Goal: Task Accomplishment & Management: Manage account settings

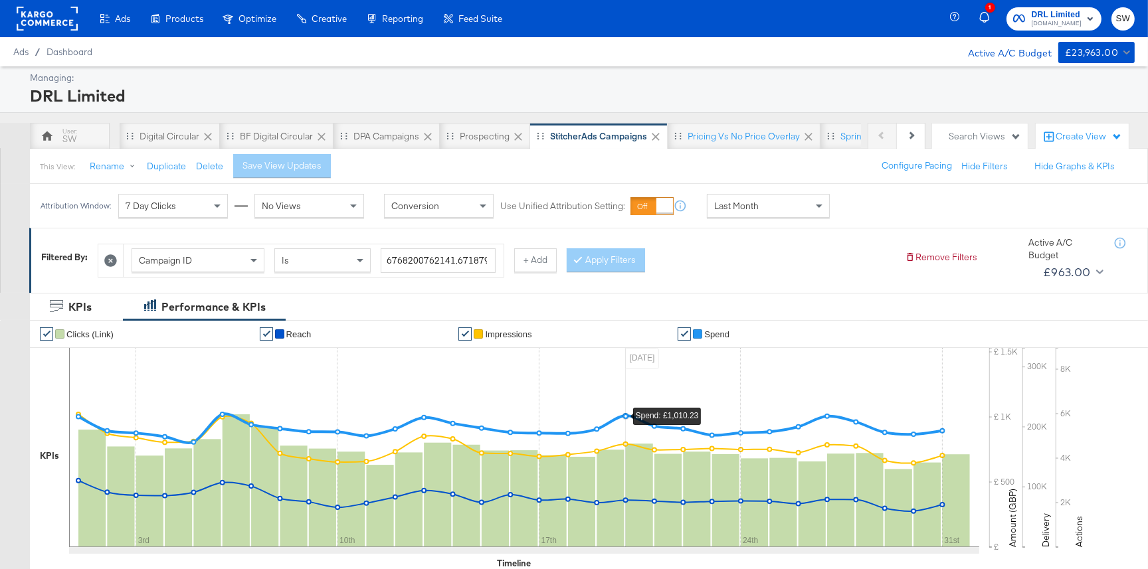
click at [50, 16] on rect at bounding box center [47, 19] width 61 height 24
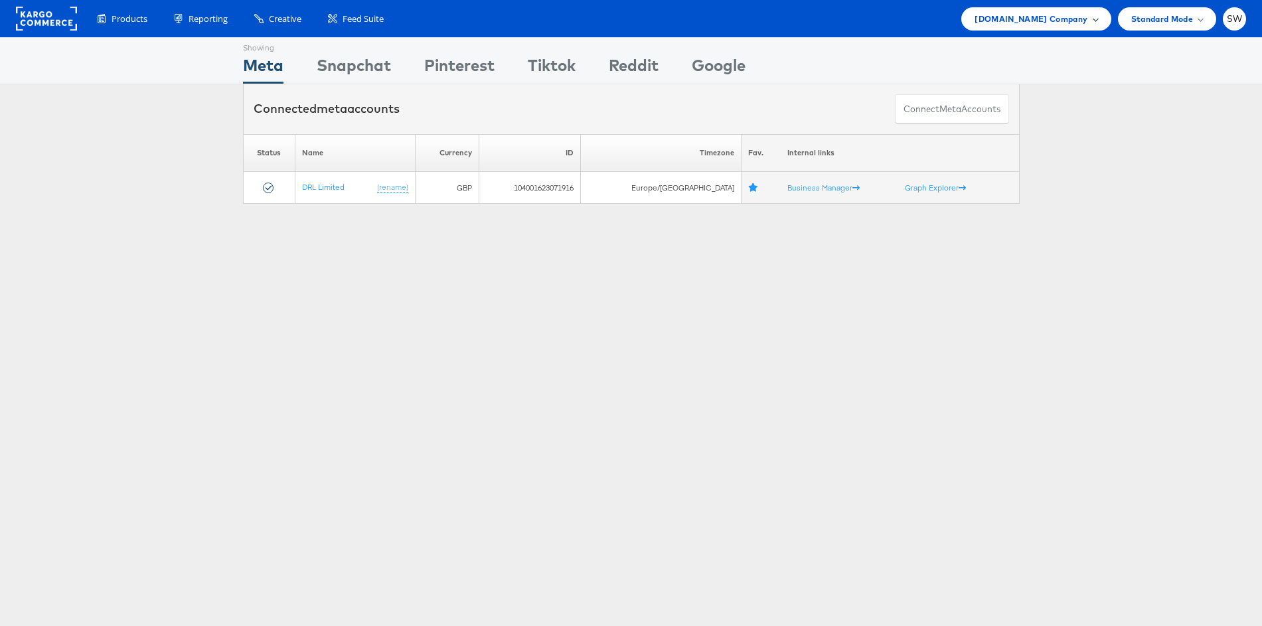
click at [1066, 17] on span "ao.com Company" at bounding box center [1031, 19] width 113 height 14
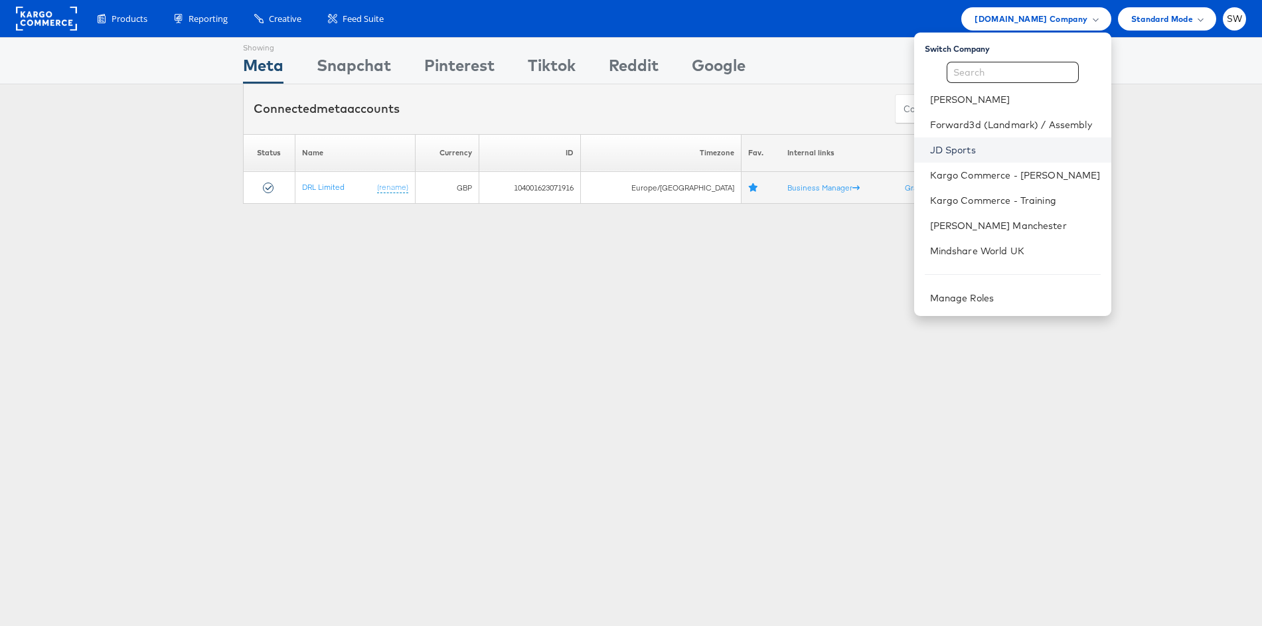
click at [950, 146] on link "JD Sports" at bounding box center [1015, 149] width 171 height 13
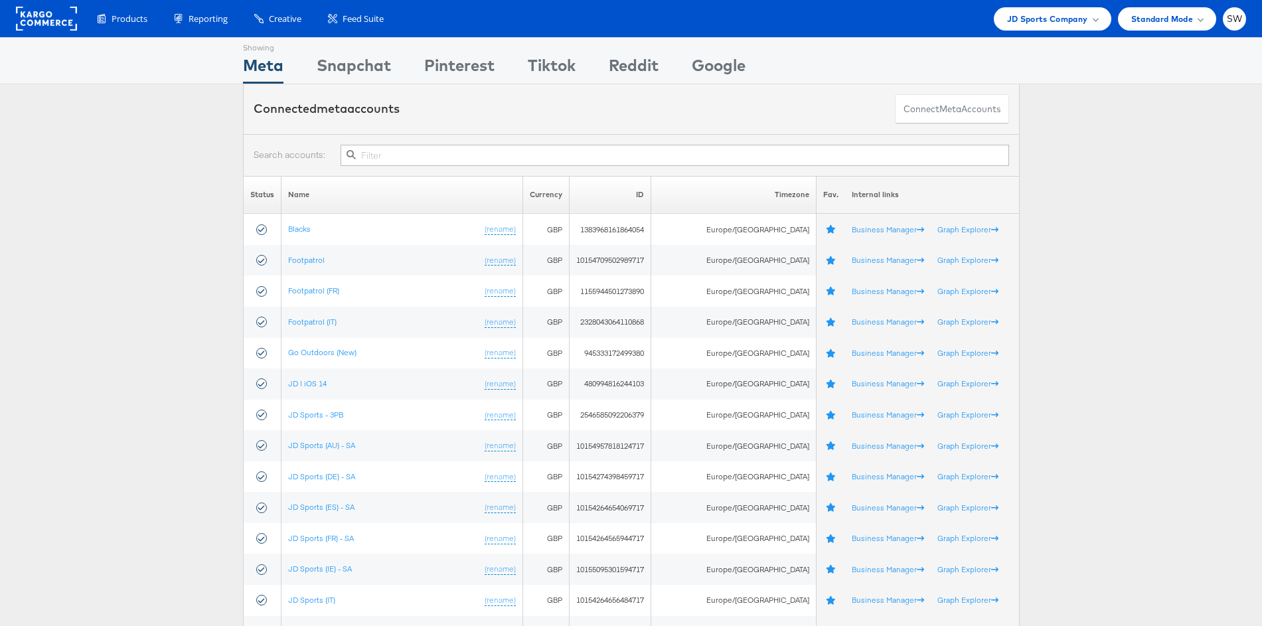
click at [424, 157] on input "text" at bounding box center [675, 155] width 668 height 21
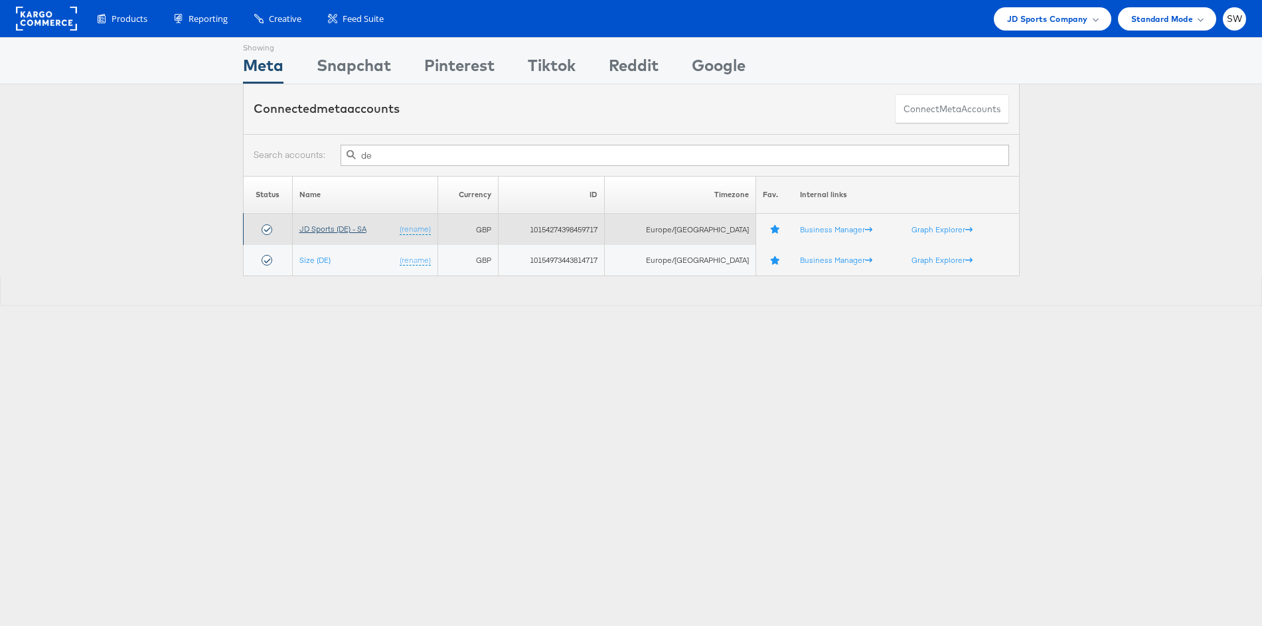
type input "de"
click at [349, 232] on link "JD Sports (DE) - SA" at bounding box center [332, 229] width 67 height 10
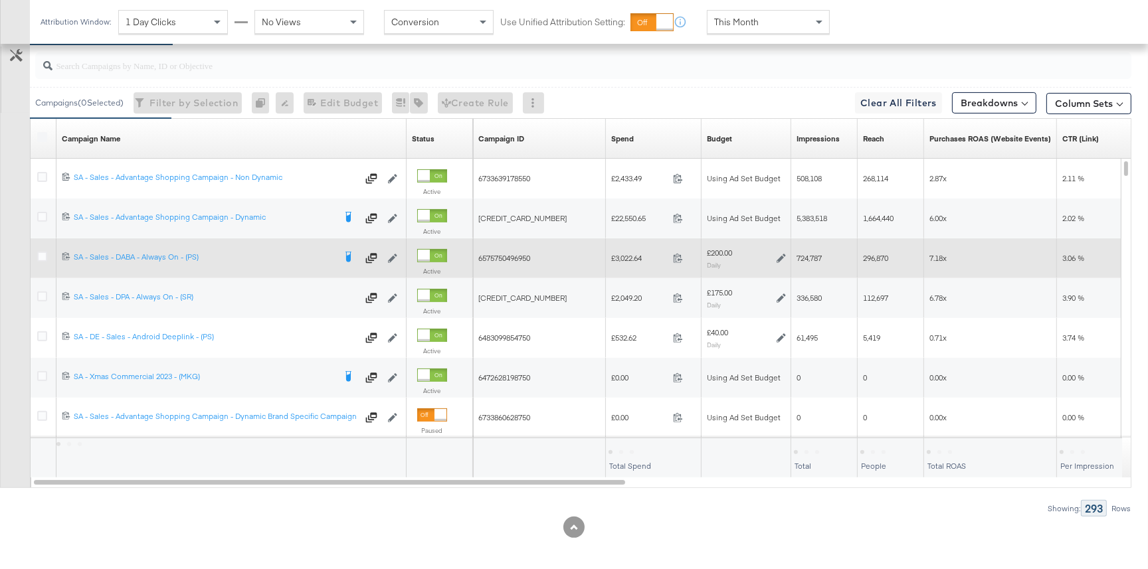
scroll to position [573, 0]
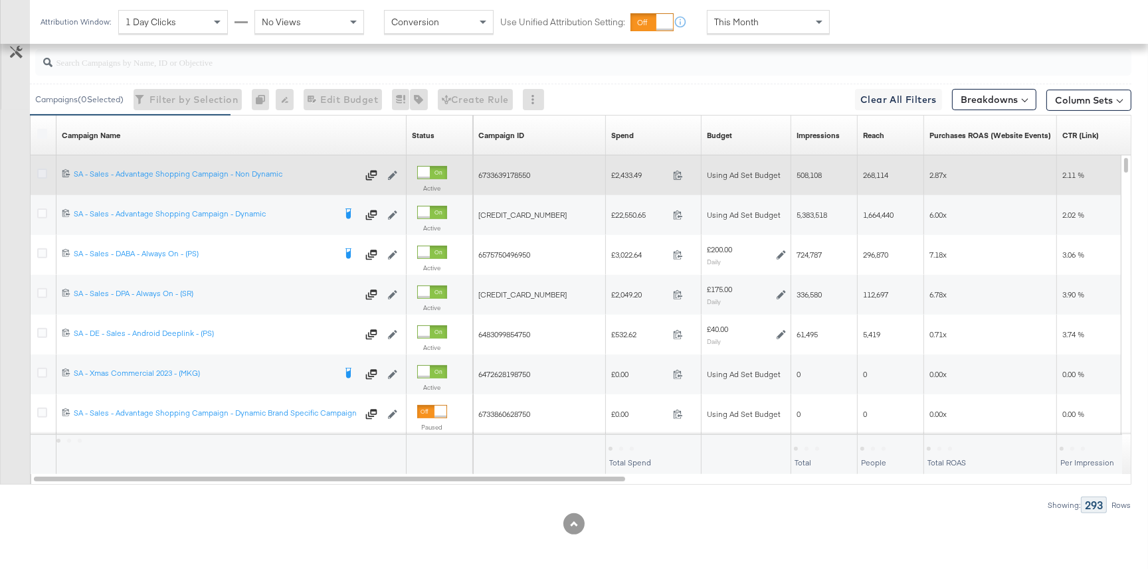
click at [43, 172] on icon at bounding box center [42, 174] width 10 height 10
click at [0, 0] on input "checkbox" at bounding box center [0, 0] width 0 height 0
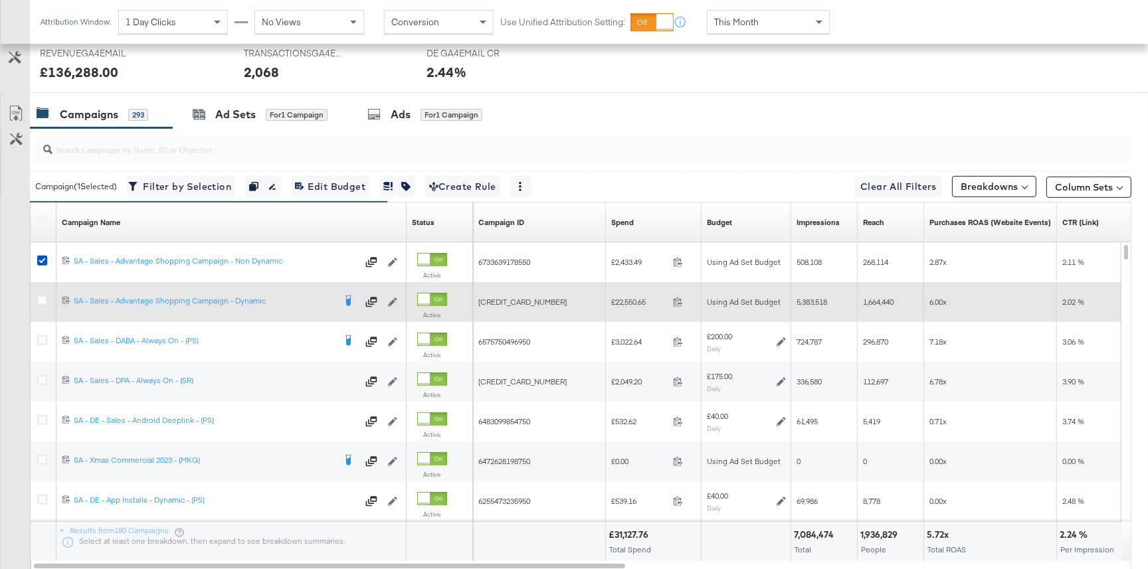
scroll to position [596, 0]
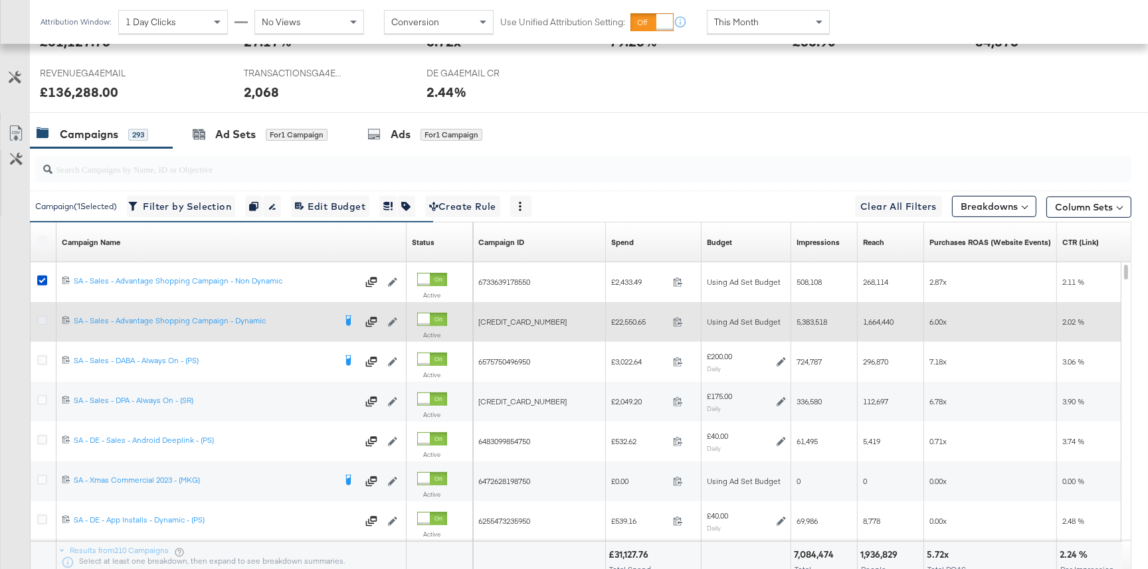
click at [46, 319] on icon at bounding box center [42, 320] width 10 height 10
click at [0, 0] on input "checkbox" at bounding box center [0, 0] width 0 height 0
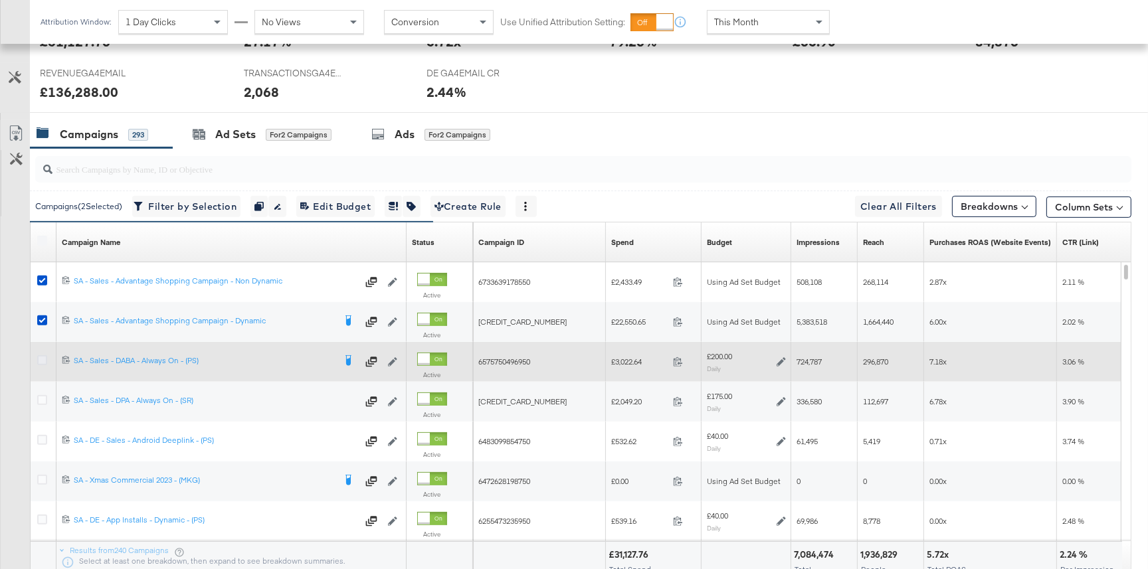
click at [43, 362] on icon at bounding box center [42, 360] width 10 height 10
click at [0, 0] on input "checkbox" at bounding box center [0, 0] width 0 height 0
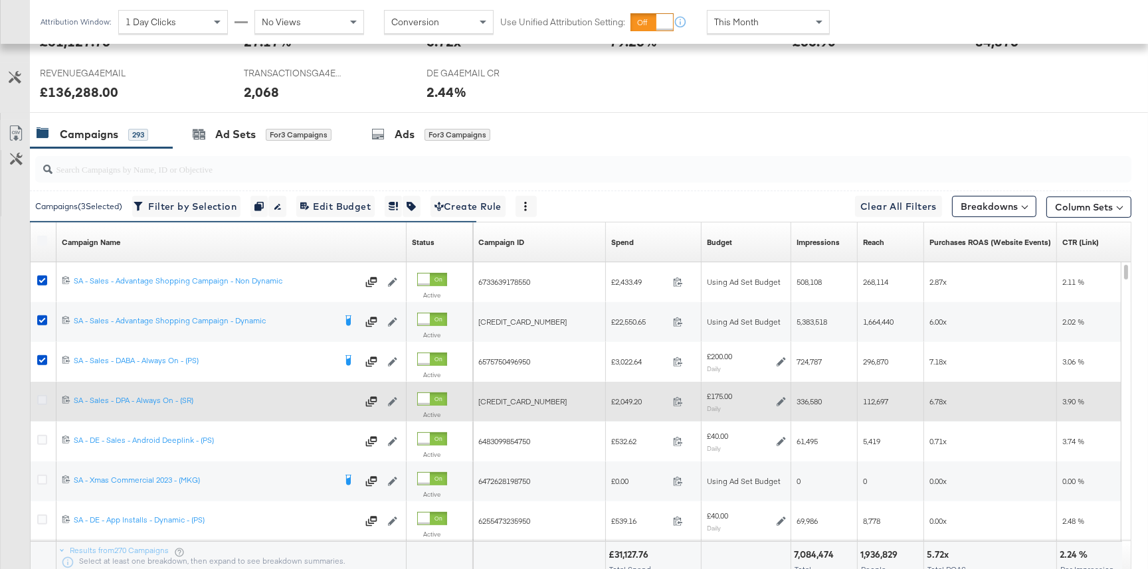
click at [43, 395] on icon at bounding box center [42, 400] width 10 height 10
click at [0, 0] on input "checkbox" at bounding box center [0, 0] width 0 height 0
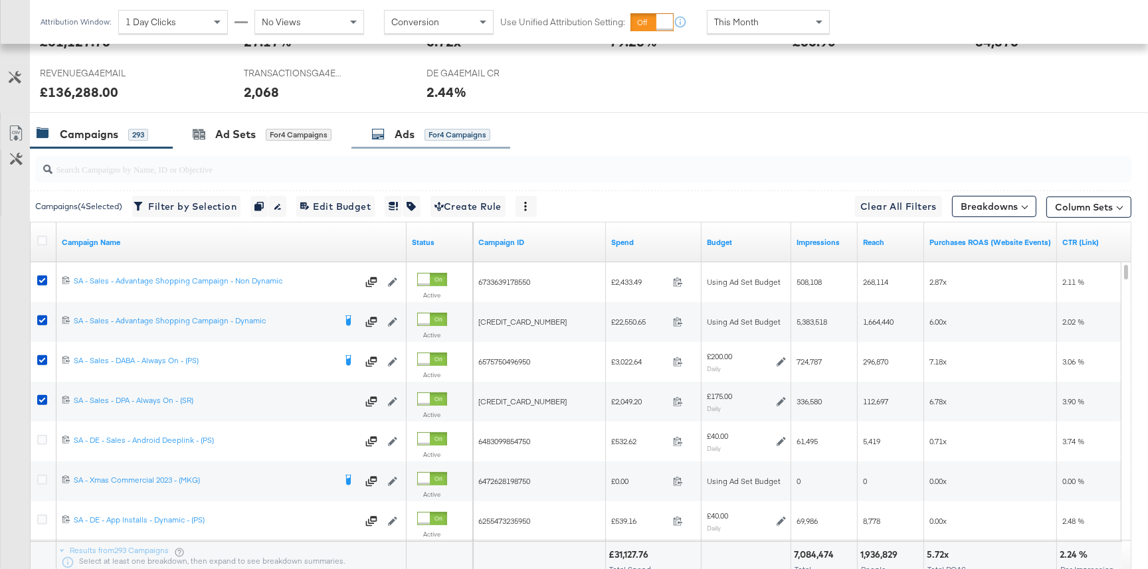
click at [428, 141] on div "Ads for 4 Campaigns" at bounding box center [430, 134] width 119 height 15
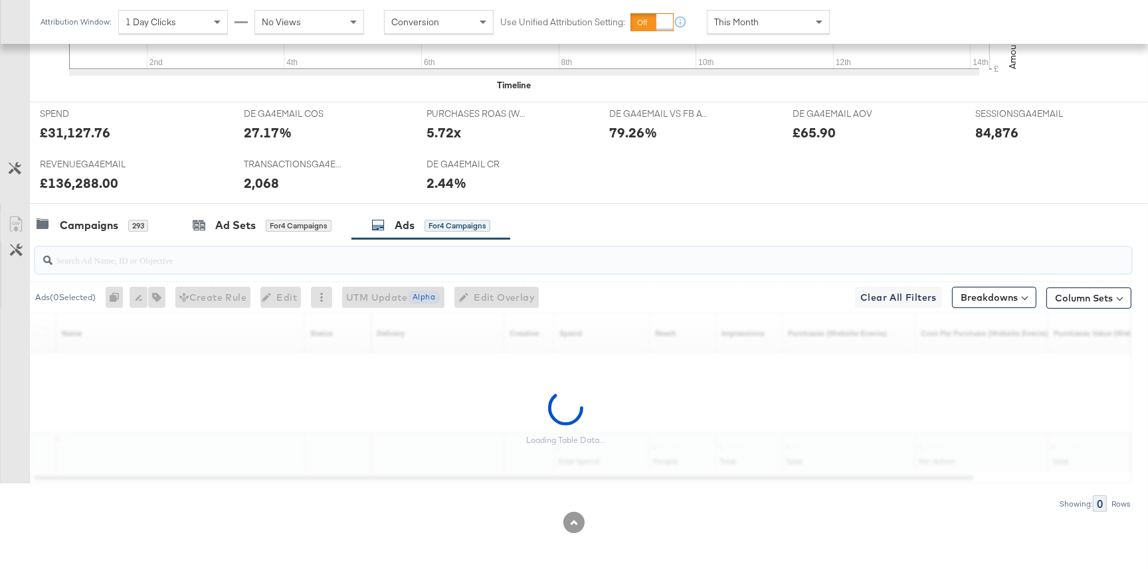
click at [306, 251] on input "search" at bounding box center [541, 255] width 979 height 26
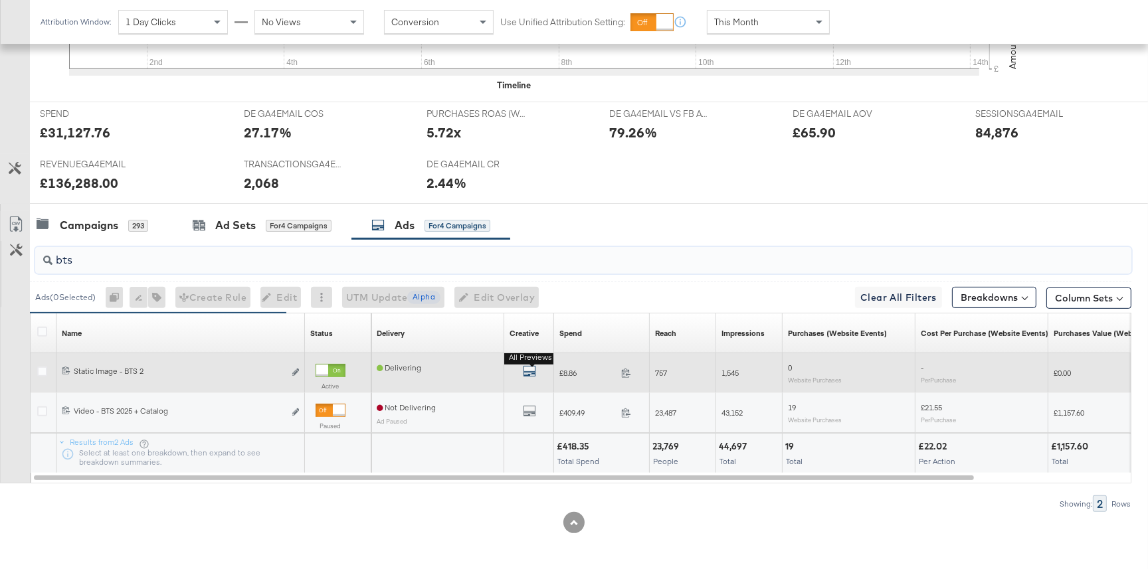
type input "bts"
click at [525, 373] on icon "default" at bounding box center [529, 371] width 13 height 13
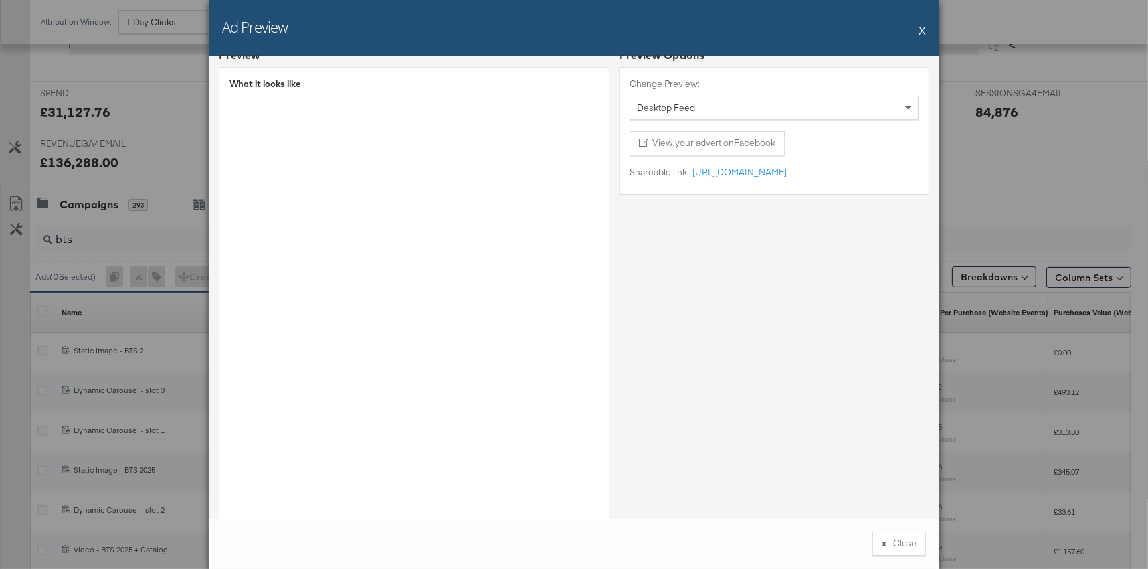
scroll to position [0, 0]
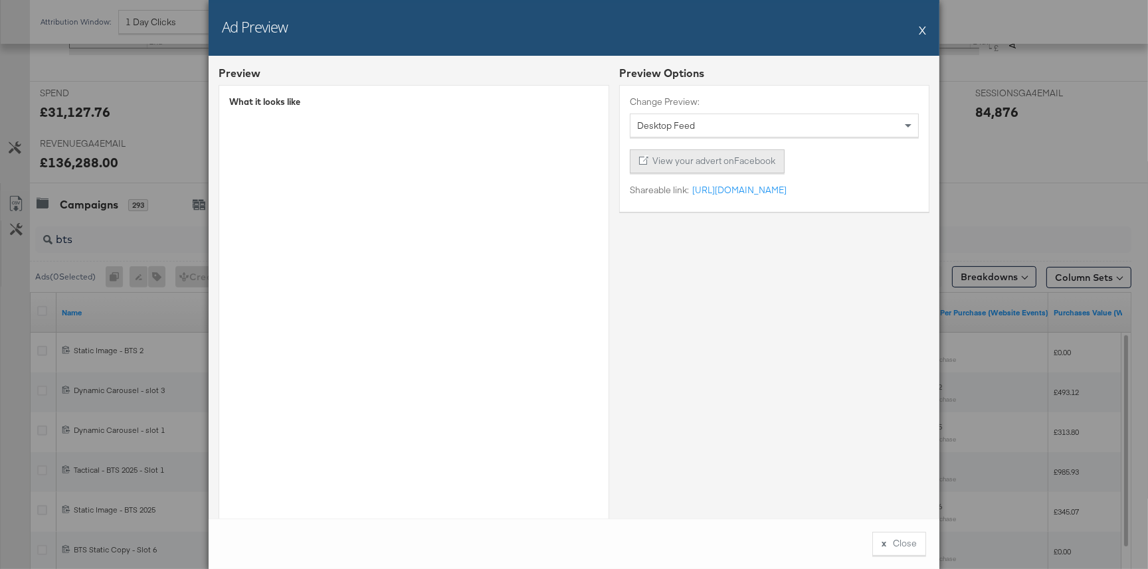
click at [701, 163] on button "View your advert on Facebook" at bounding box center [707, 161] width 155 height 24
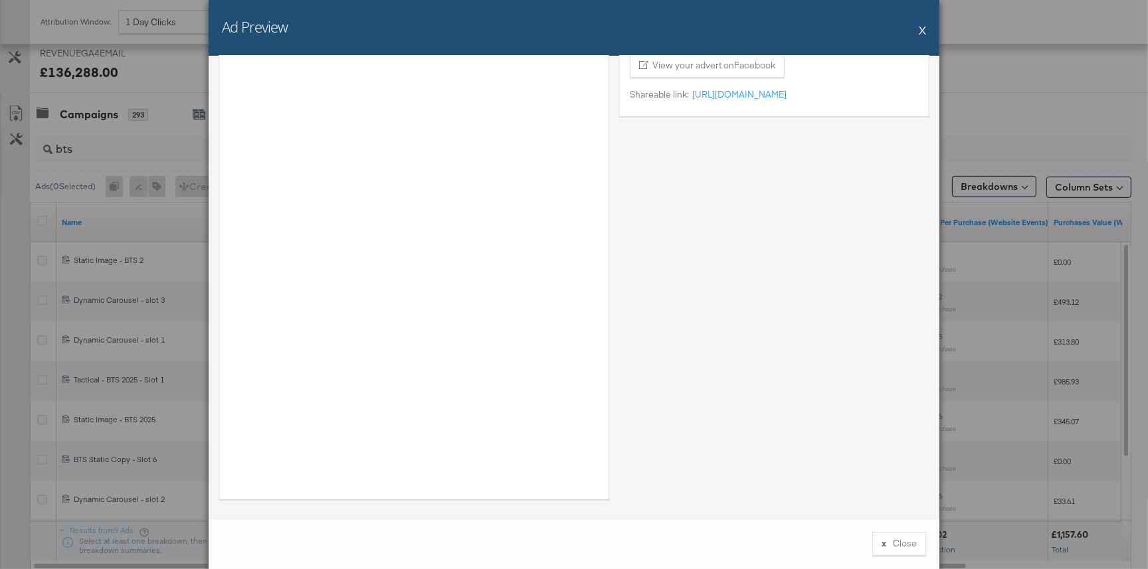
scroll to position [618, 0]
click at [651, 291] on div "Preview Options Change Preview: Desktop Feed View your advert on Facebook Share…" at bounding box center [774, 239] width 310 height 539
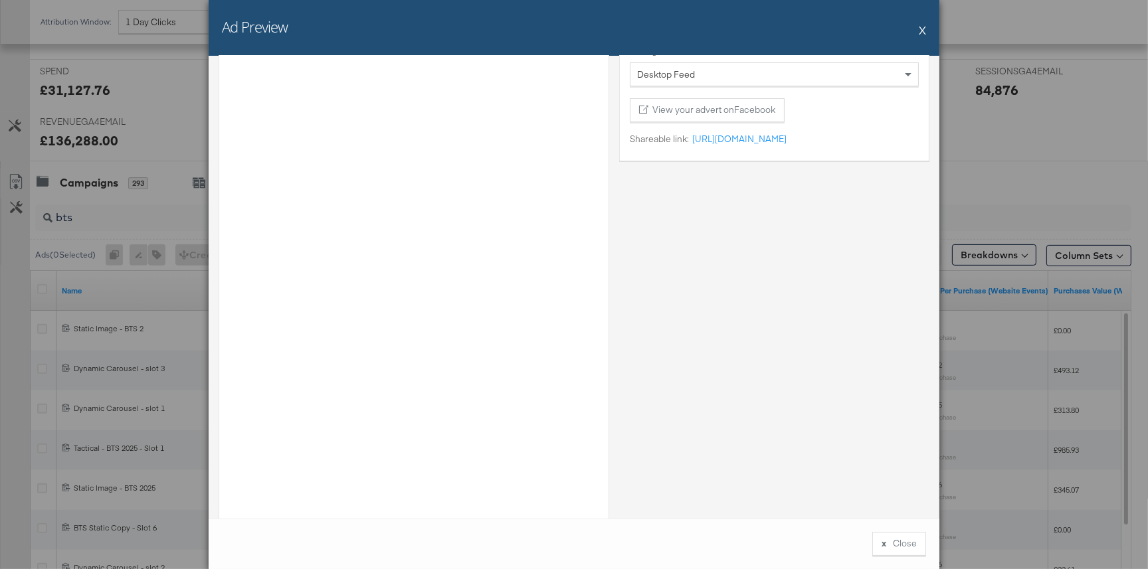
scroll to position [0, 0]
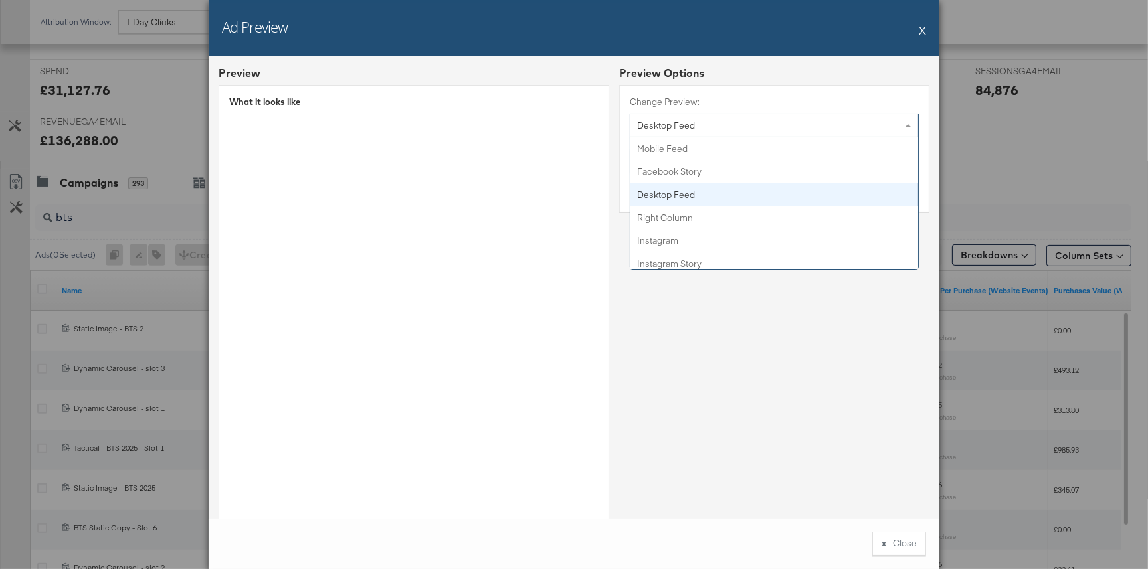
click at [736, 118] on div "Desktop Feed" at bounding box center [774, 125] width 288 height 23
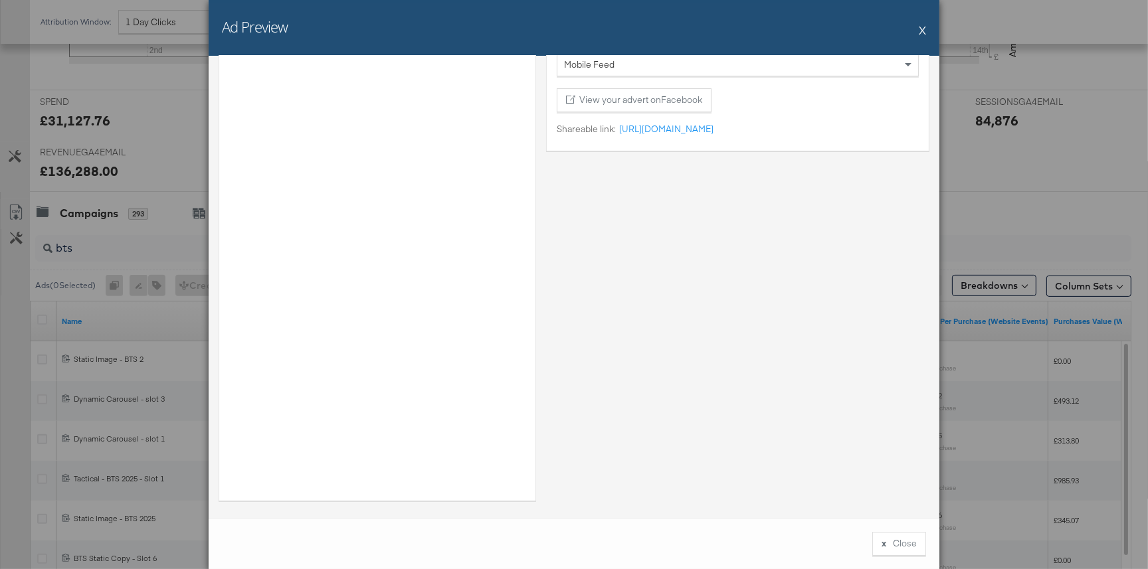
scroll to position [62, 0]
click at [922, 27] on button "X" at bounding box center [921, 30] width 7 height 27
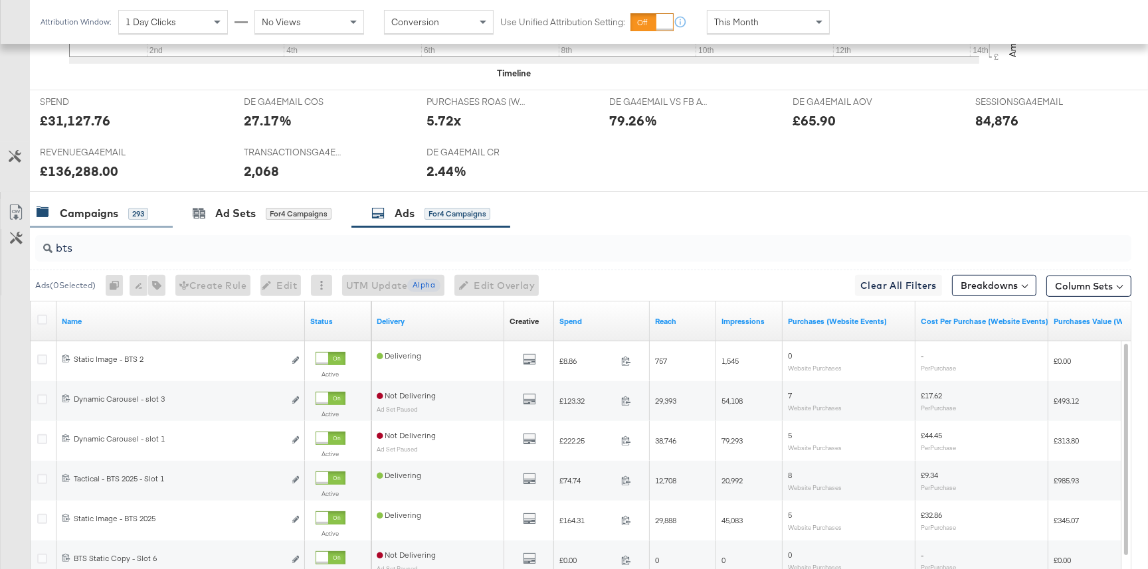
click at [114, 216] on div "Campaigns" at bounding box center [89, 213] width 58 height 15
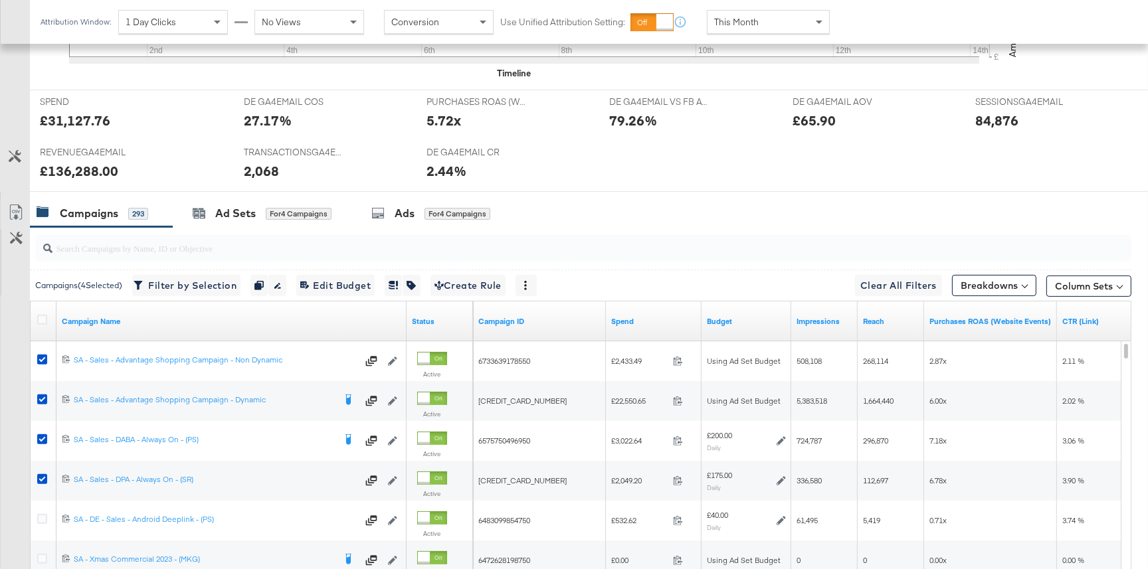
scroll to position [0, 0]
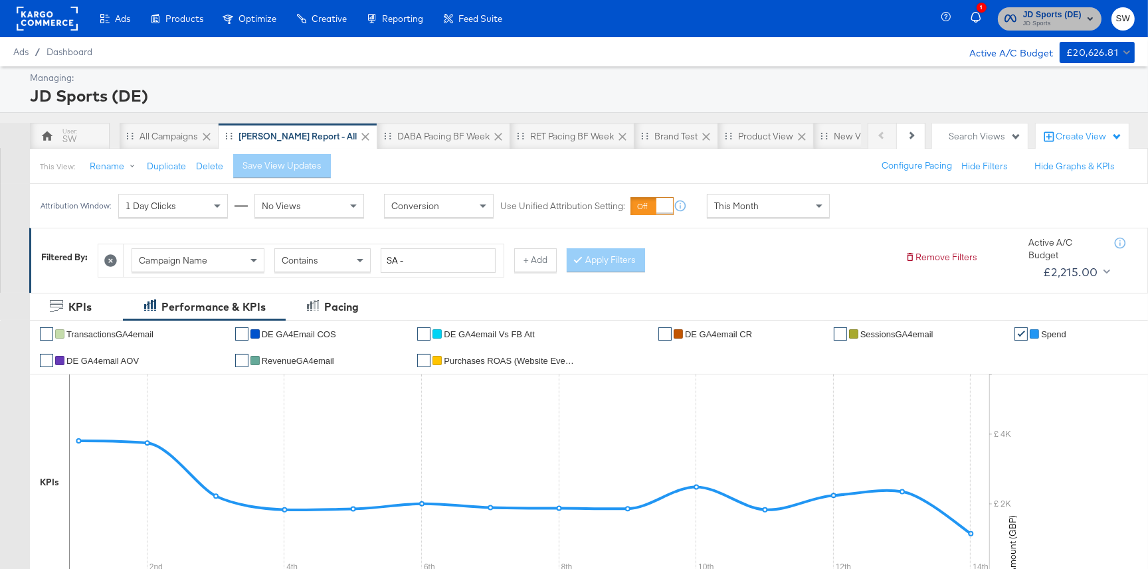
click at [1058, 19] on span "JD Sports" at bounding box center [1052, 24] width 58 height 11
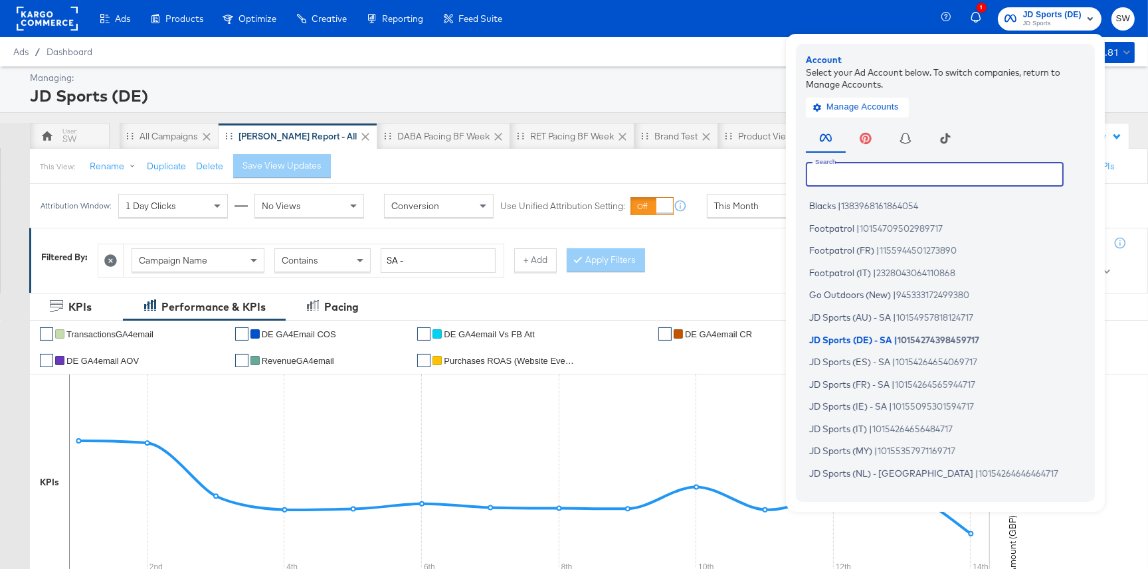
click at [843, 183] on input "text" at bounding box center [935, 174] width 258 height 24
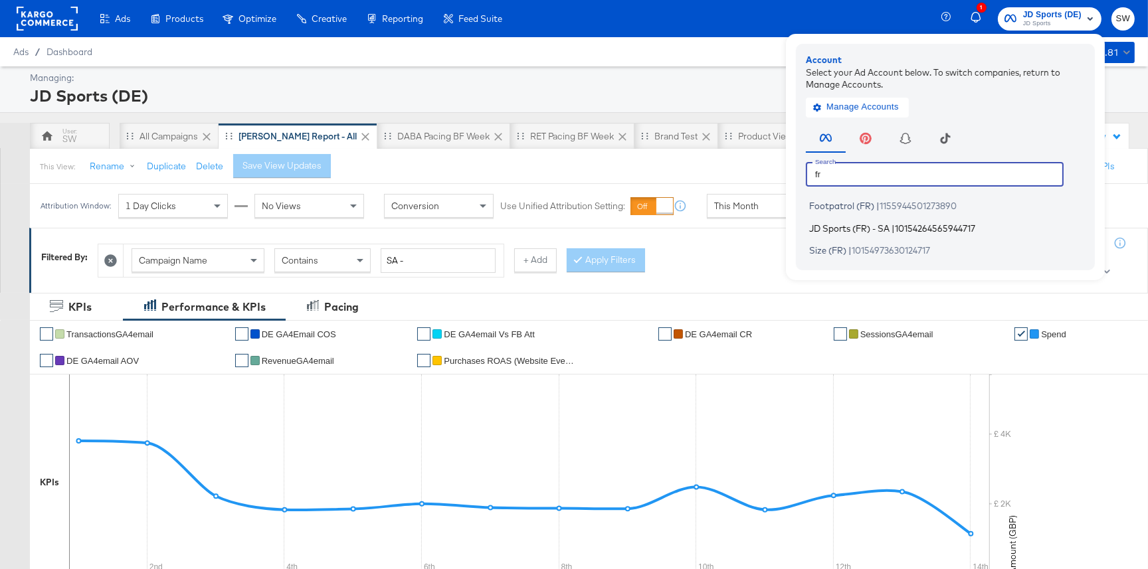
type input "fr"
click at [871, 225] on span "JD Sports (FR) - SA" at bounding box center [849, 227] width 80 height 11
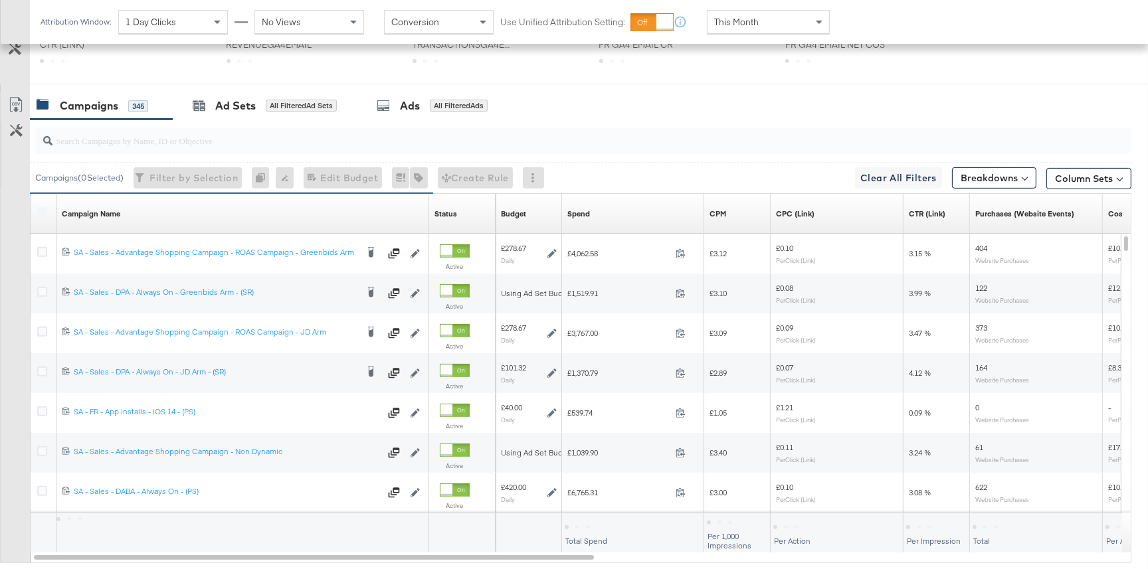
scroll to position [704, 0]
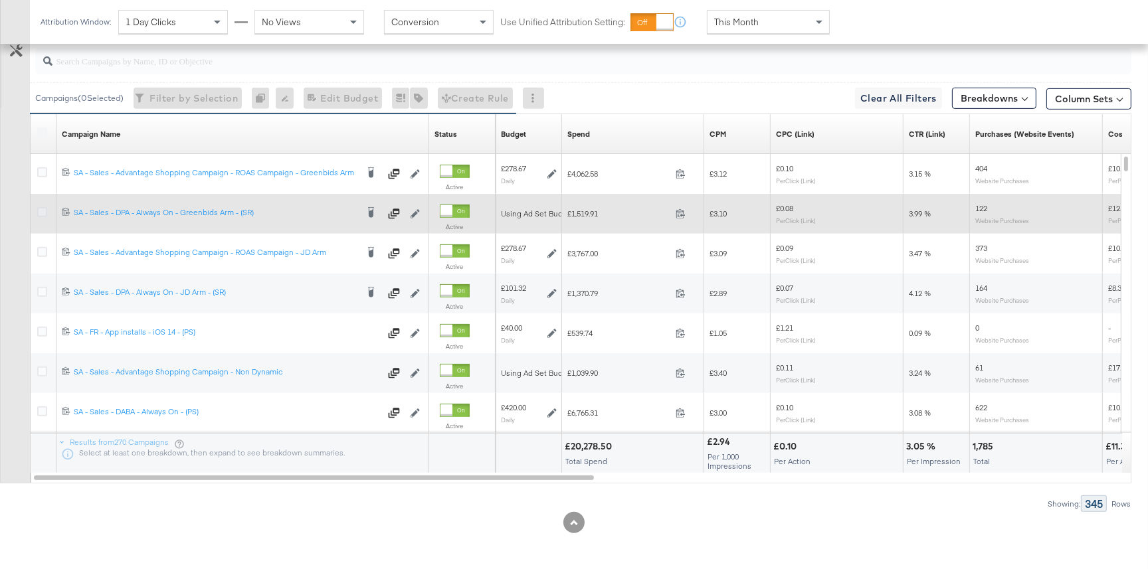
click at [41, 212] on icon at bounding box center [42, 212] width 10 height 10
click at [0, 0] on input "checkbox" at bounding box center [0, 0] width 0 height 0
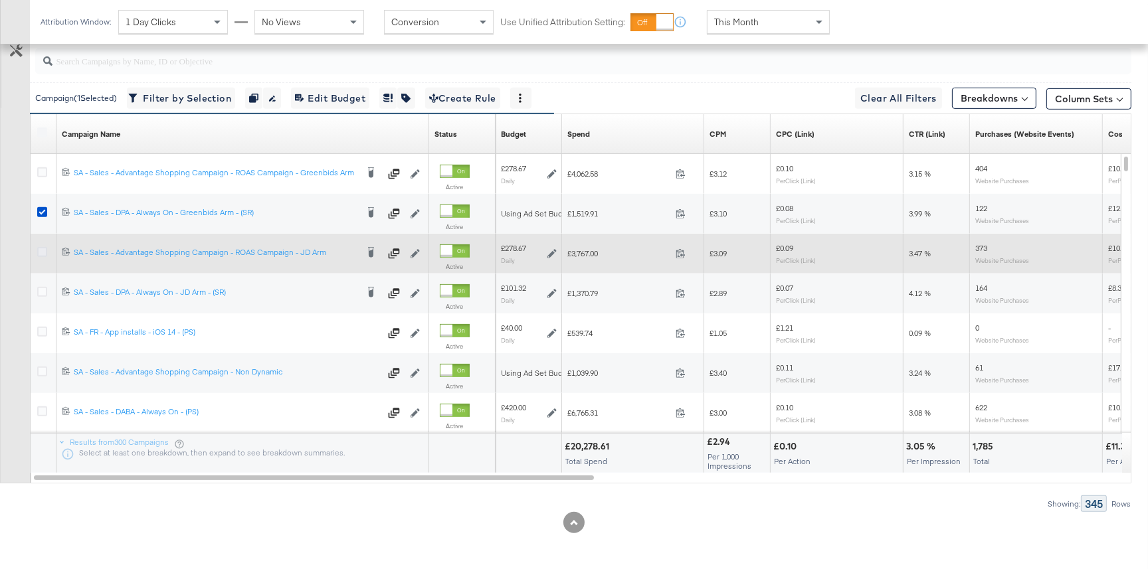
click at [43, 247] on icon at bounding box center [42, 252] width 10 height 10
click at [0, 0] on input "checkbox" at bounding box center [0, 0] width 0 height 0
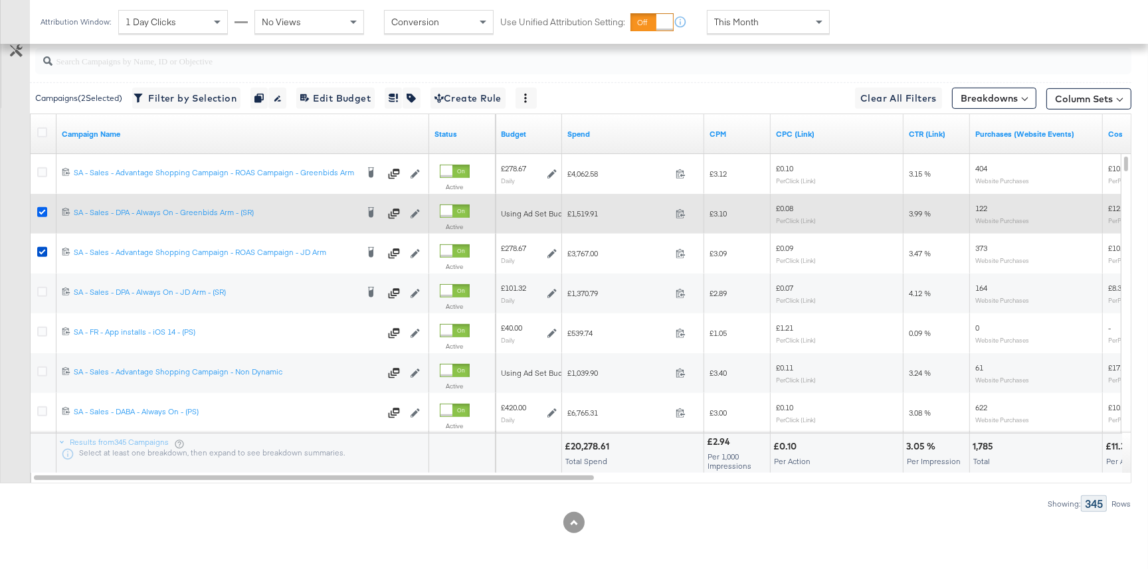
click at [39, 211] on icon at bounding box center [42, 212] width 10 height 10
click at [0, 0] on input "checkbox" at bounding box center [0, 0] width 0 height 0
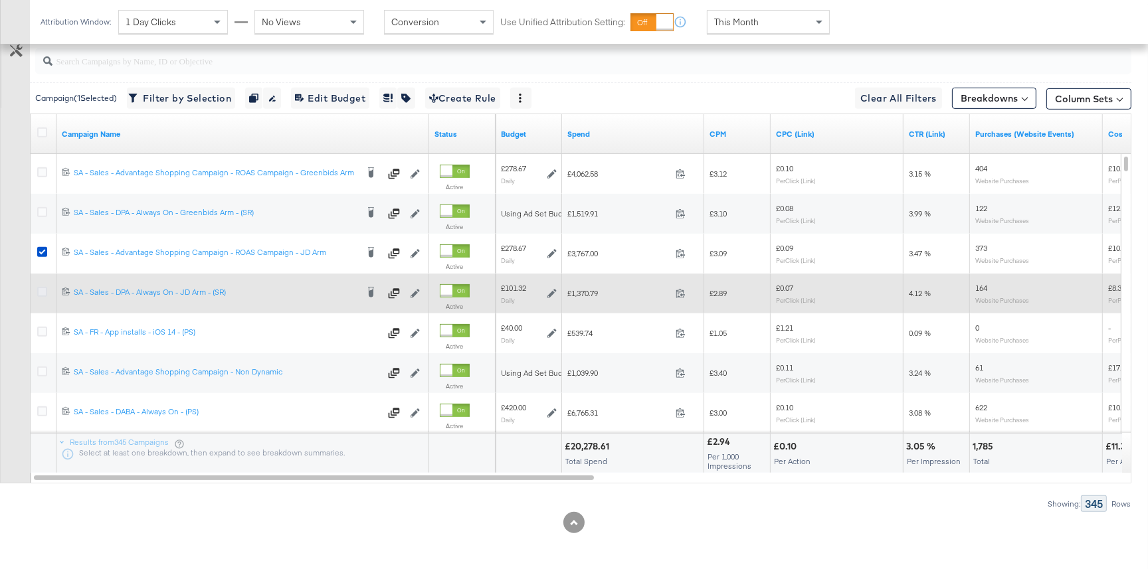
click at [43, 294] on icon at bounding box center [42, 292] width 10 height 10
click at [0, 0] on input "checkbox" at bounding box center [0, 0] width 0 height 0
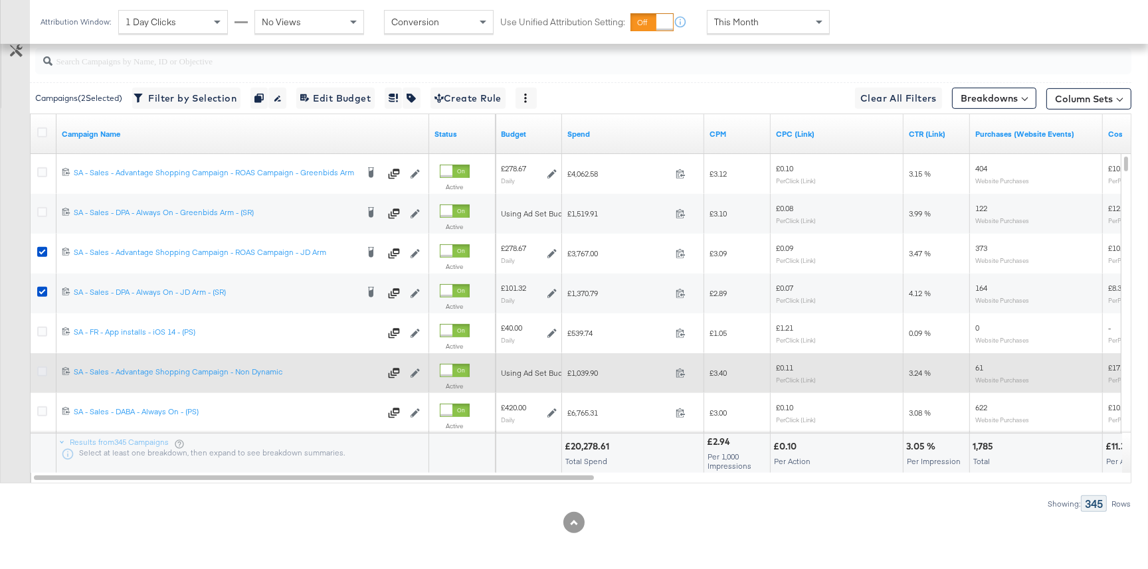
click at [43, 371] on icon at bounding box center [42, 372] width 10 height 10
click at [0, 0] on input "checkbox" at bounding box center [0, 0] width 0 height 0
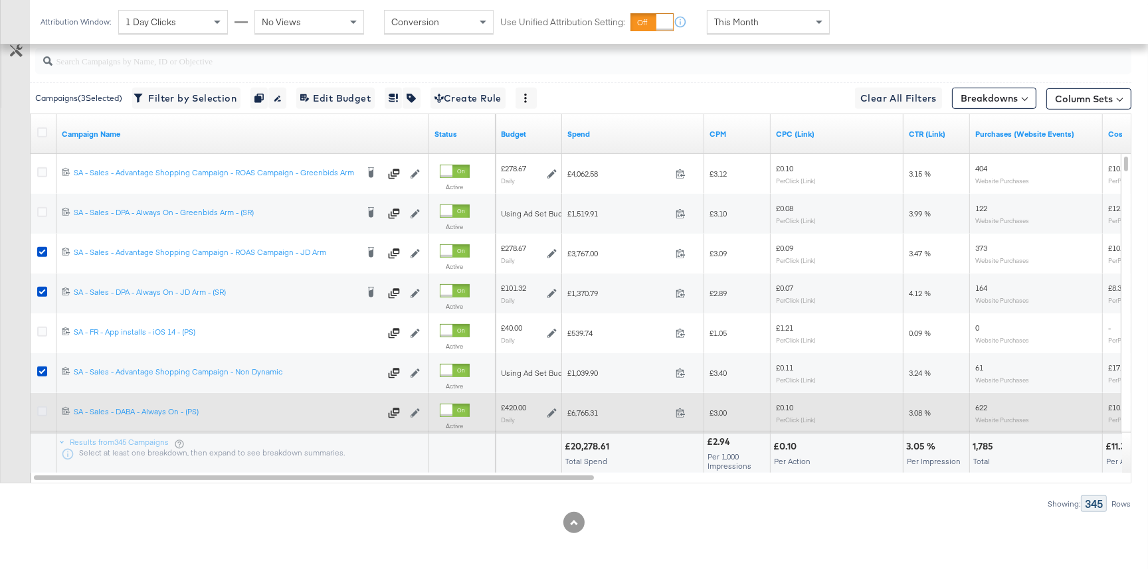
click at [40, 412] on icon at bounding box center [42, 411] width 10 height 10
click at [0, 0] on input "checkbox" at bounding box center [0, 0] width 0 height 0
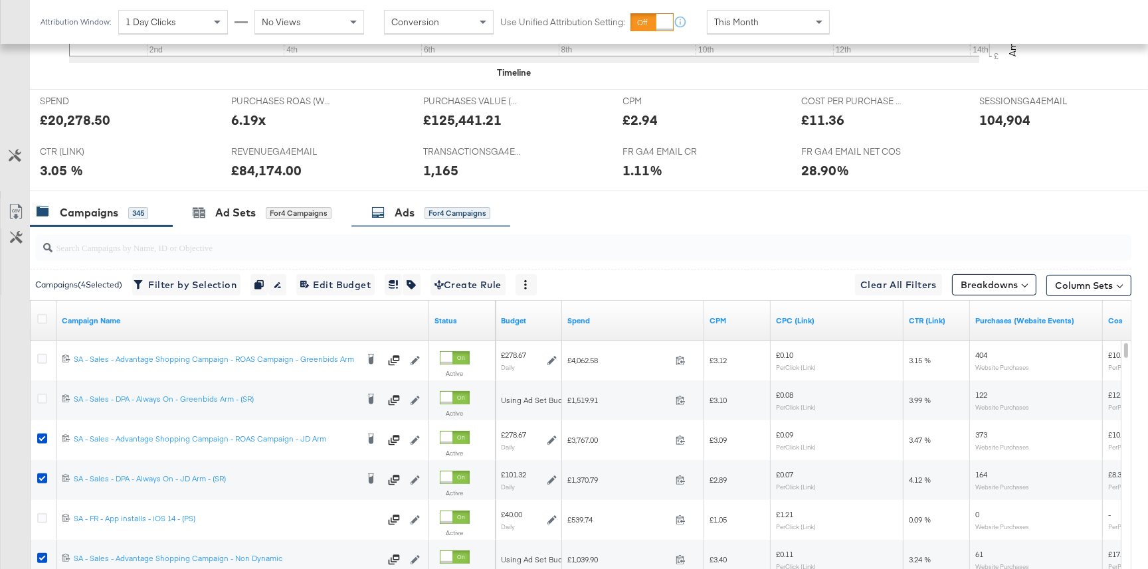
click at [426, 216] on div "for 4 Campaigns" at bounding box center [457, 213] width 66 height 12
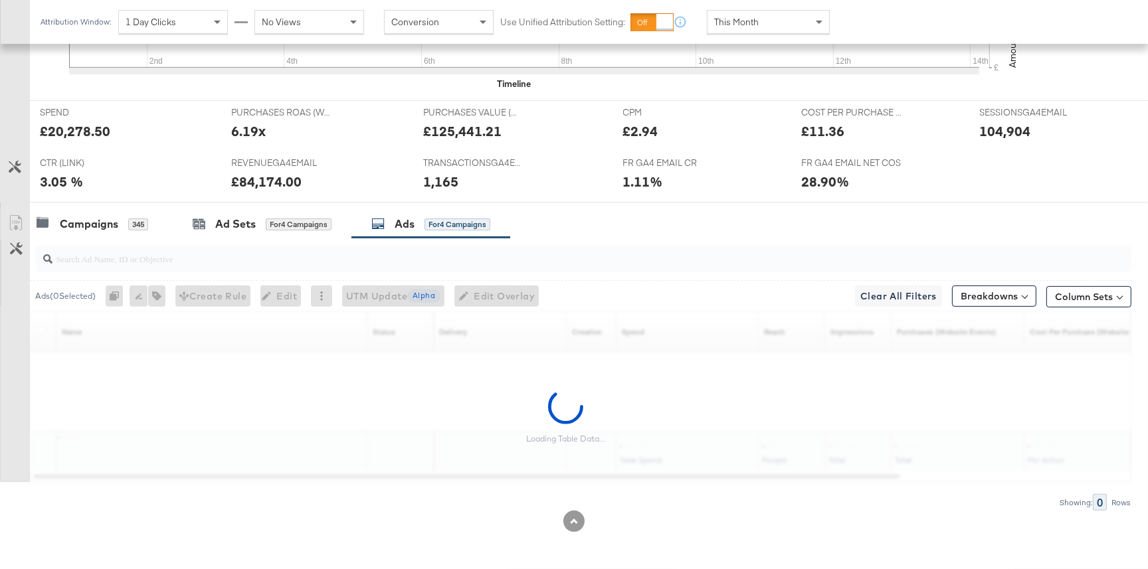
scroll to position [505, 0]
click at [168, 262] on input "search" at bounding box center [541, 255] width 979 height 26
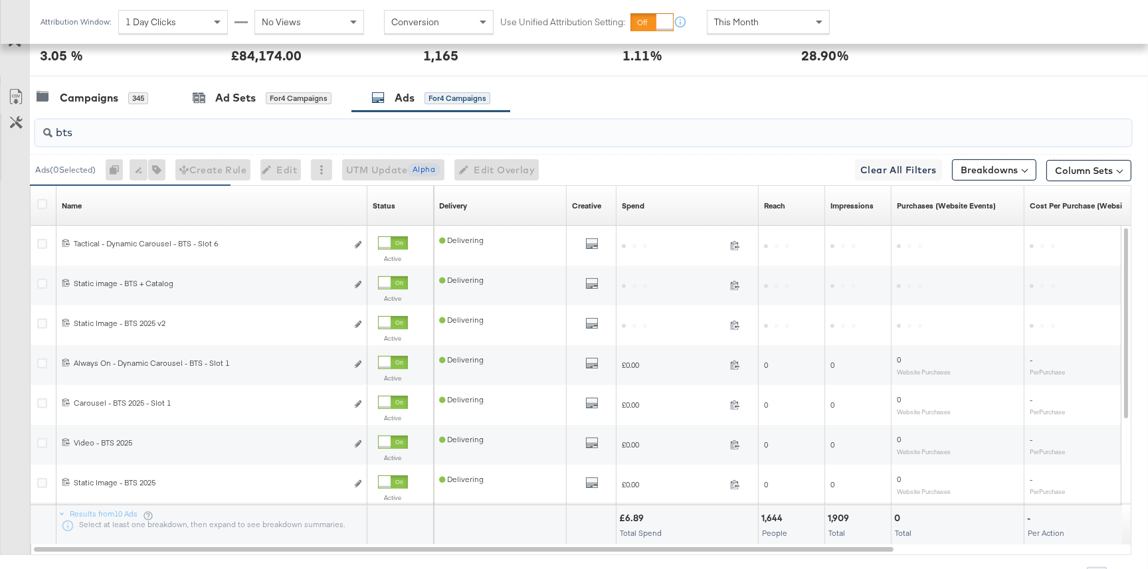
scroll to position [637, 0]
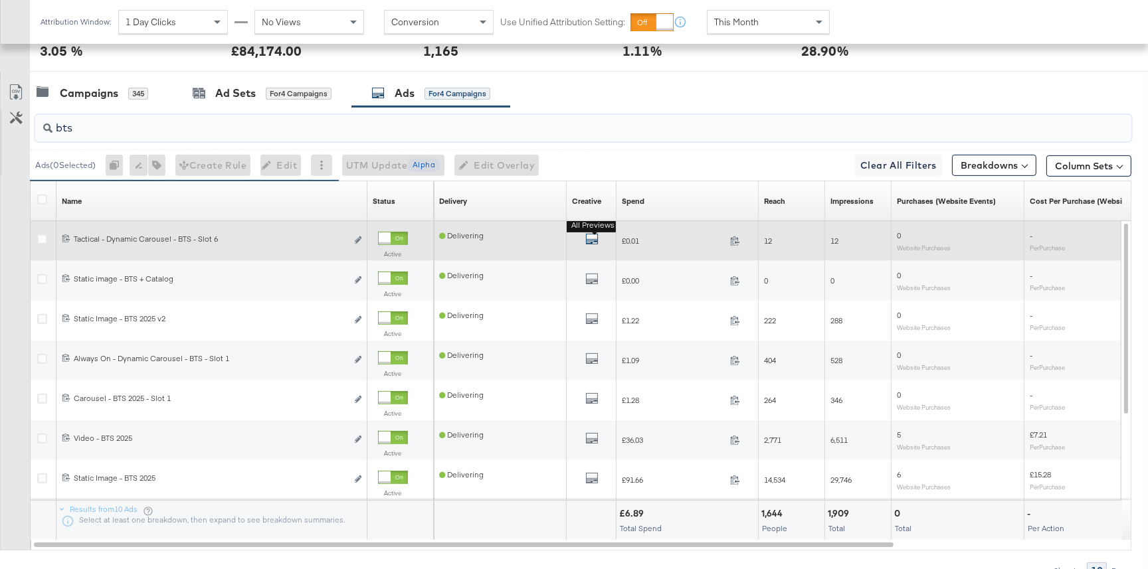
type input "bts"
click at [590, 235] on icon "default" at bounding box center [591, 238] width 13 height 13
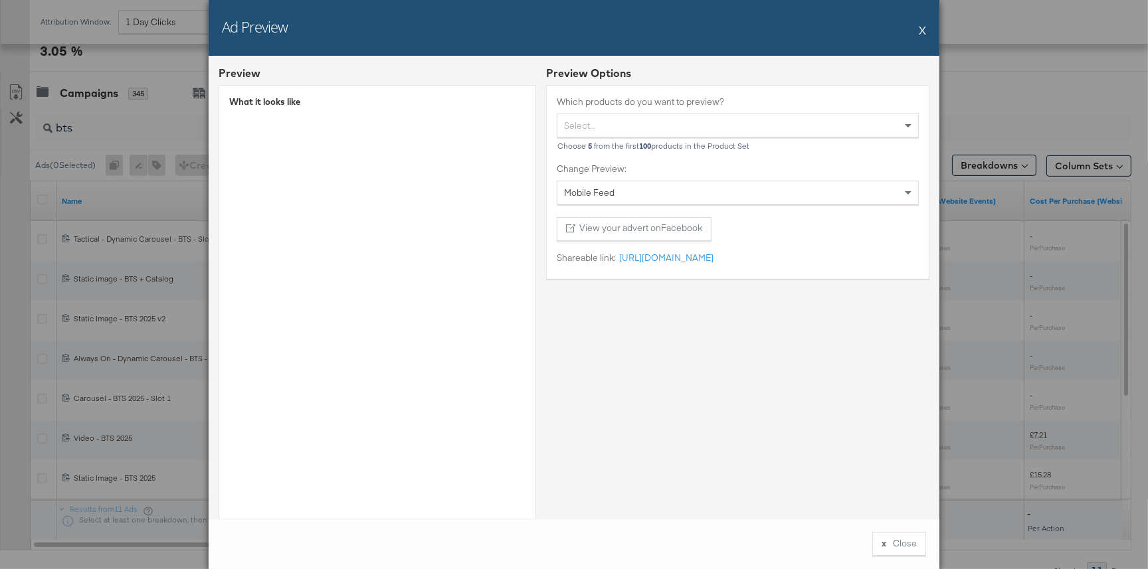
click at [918, 28] on button "X" at bounding box center [921, 30] width 7 height 27
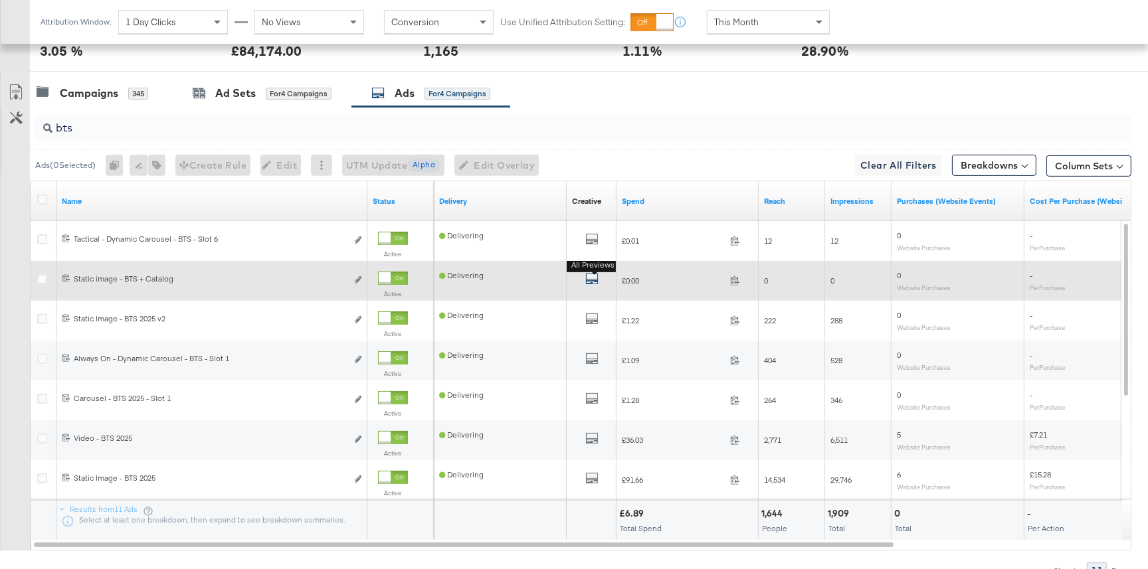
click at [590, 280] on icon "default" at bounding box center [591, 278] width 13 height 13
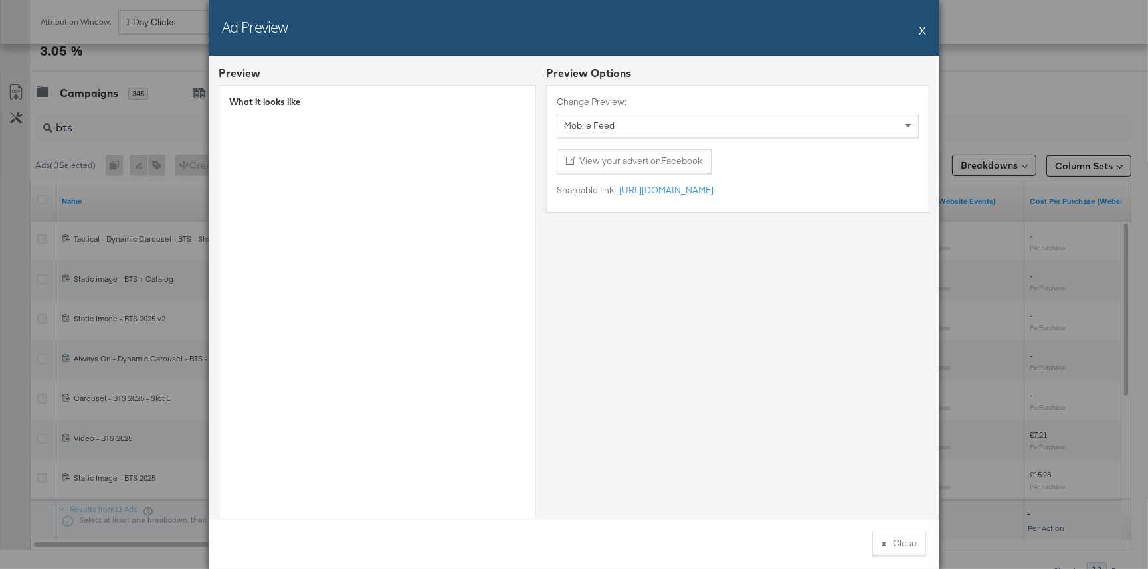
click at [918, 32] on div "Ad Preview X" at bounding box center [574, 28] width 730 height 56
click at [920, 30] on button "X" at bounding box center [921, 30] width 7 height 27
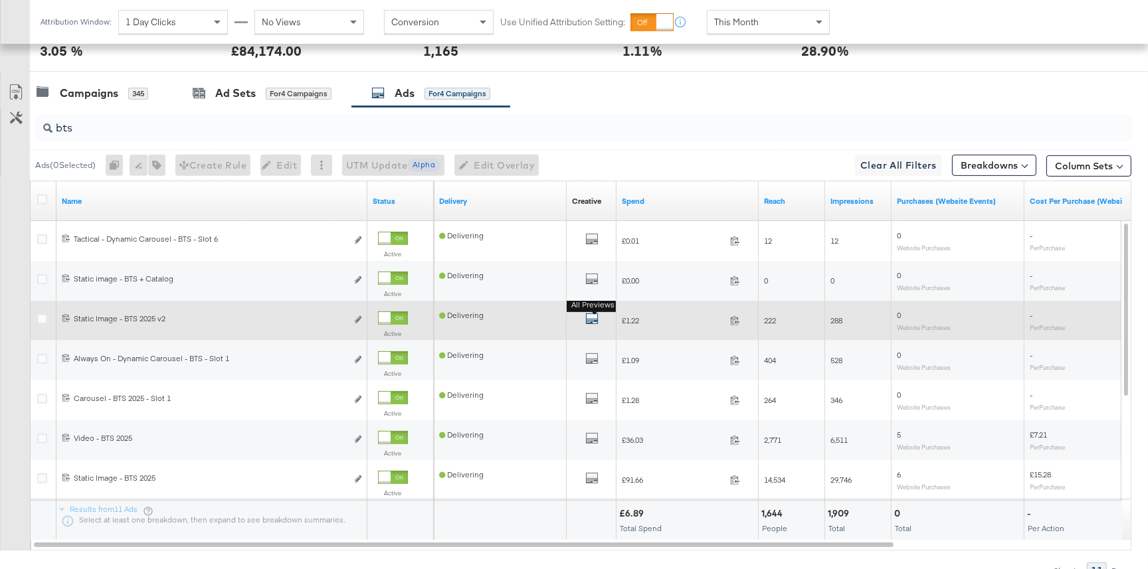
click at [595, 314] on button "All Previews" at bounding box center [591, 320] width 13 height 17
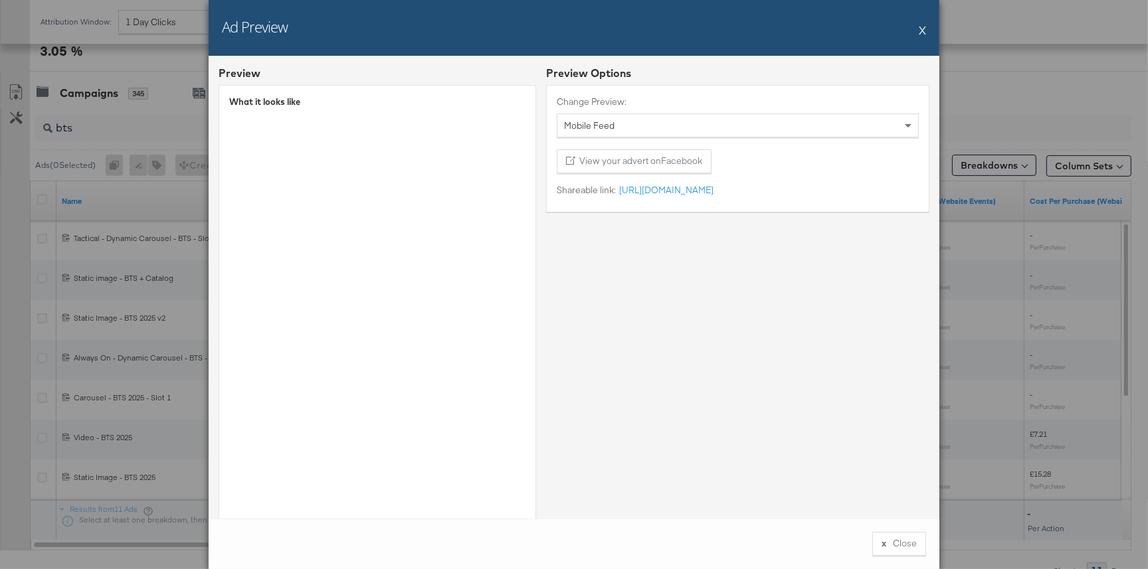
click at [924, 29] on button "X" at bounding box center [921, 30] width 7 height 27
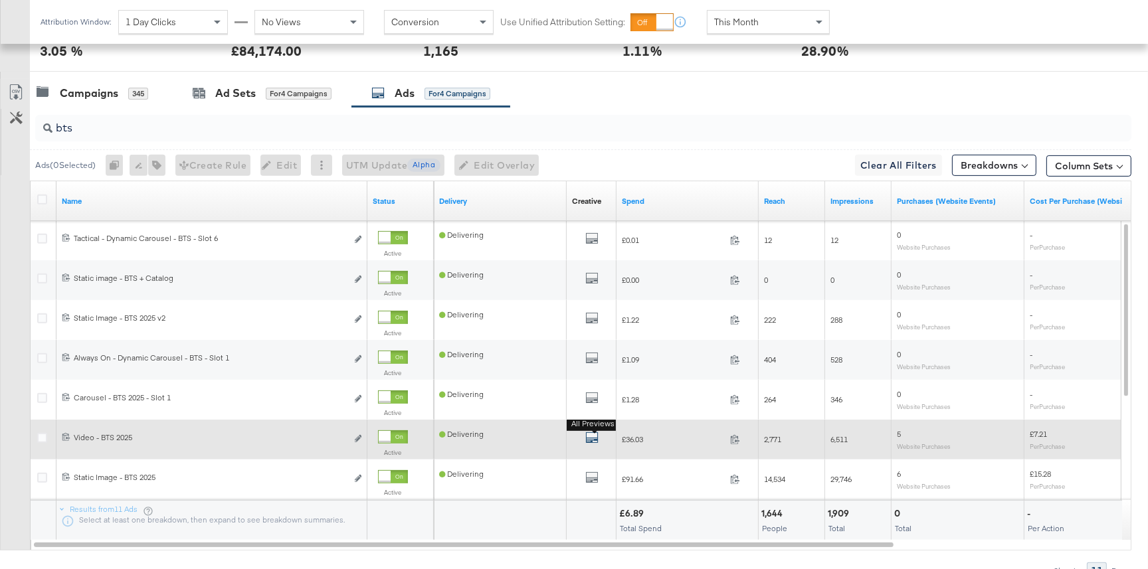
click at [589, 436] on icon "default" at bounding box center [591, 437] width 13 height 13
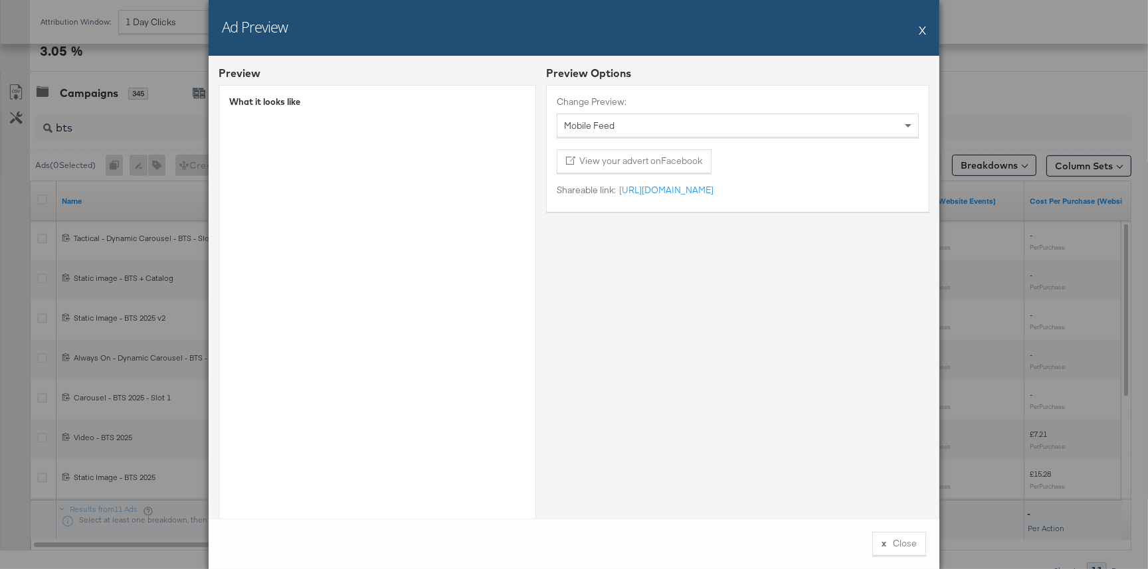
drag, startPoint x: 920, startPoint y: 27, endPoint x: 800, endPoint y: 133, distance: 160.4
click at [920, 27] on button "X" at bounding box center [921, 30] width 7 height 27
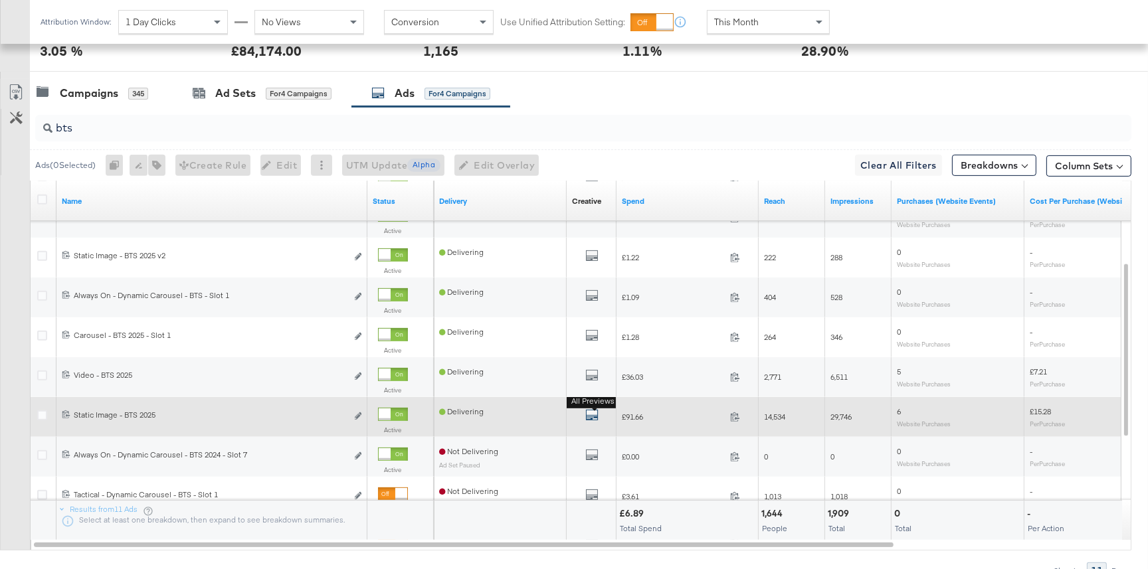
click at [594, 411] on icon "default" at bounding box center [591, 414] width 13 height 13
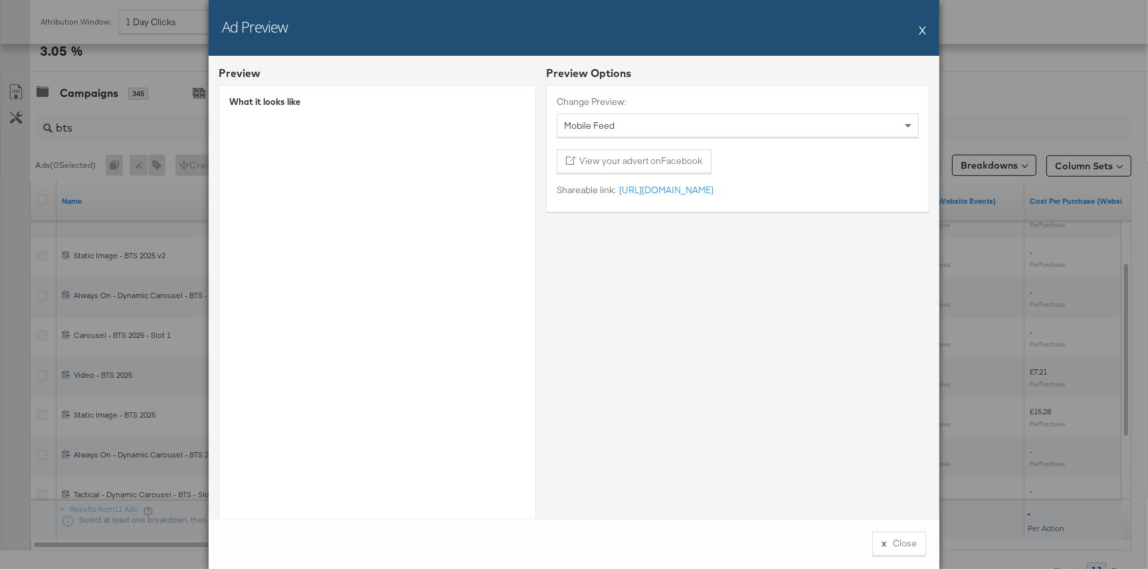
click at [922, 30] on button "X" at bounding box center [921, 30] width 7 height 27
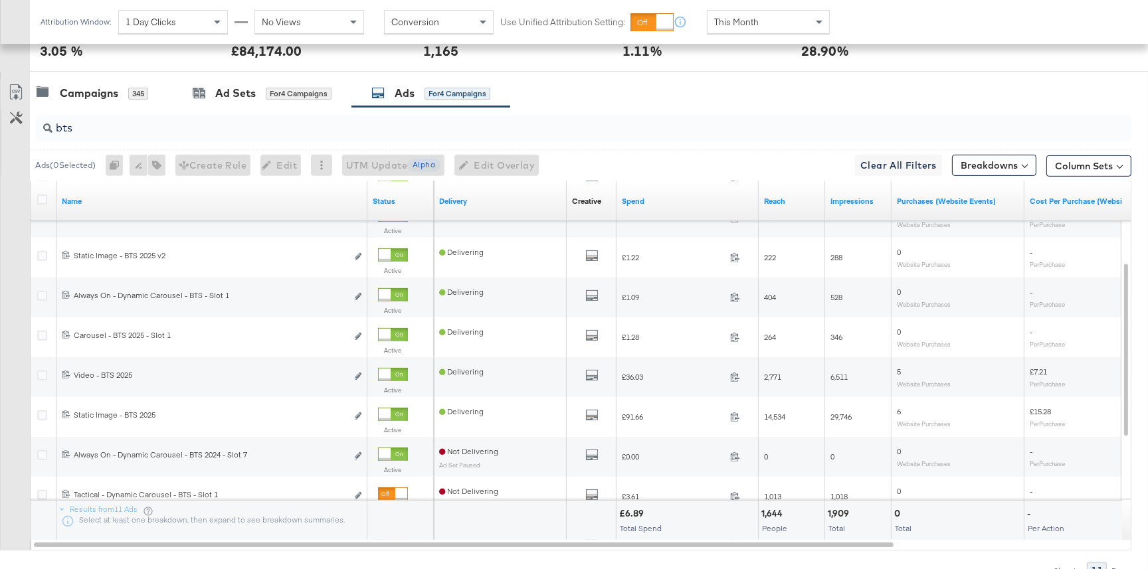
scroll to position [0, 0]
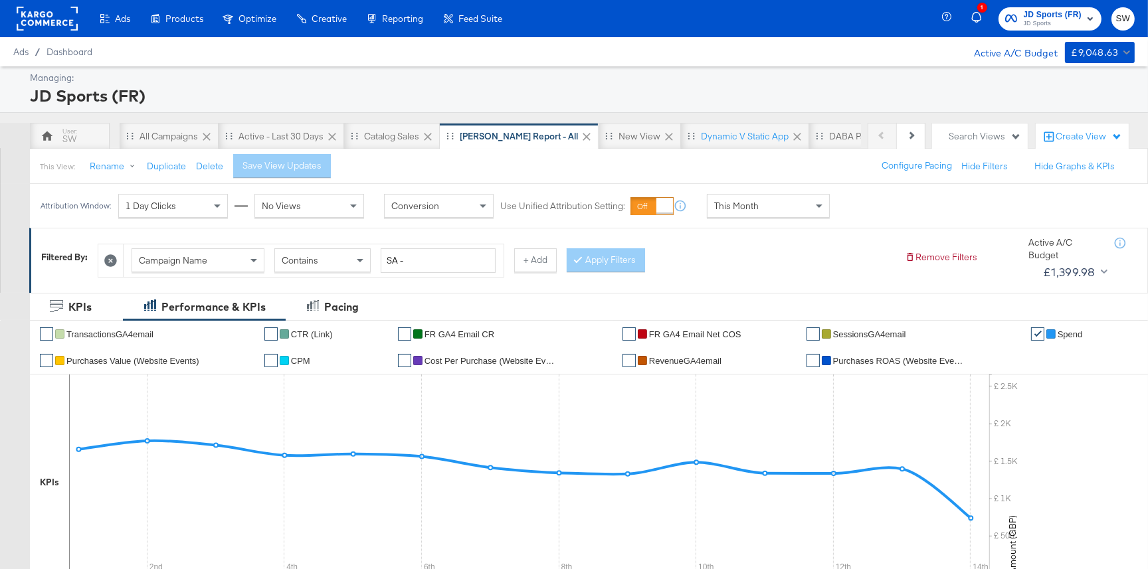
click at [1060, 23] on span "JD Sports" at bounding box center [1052, 24] width 58 height 11
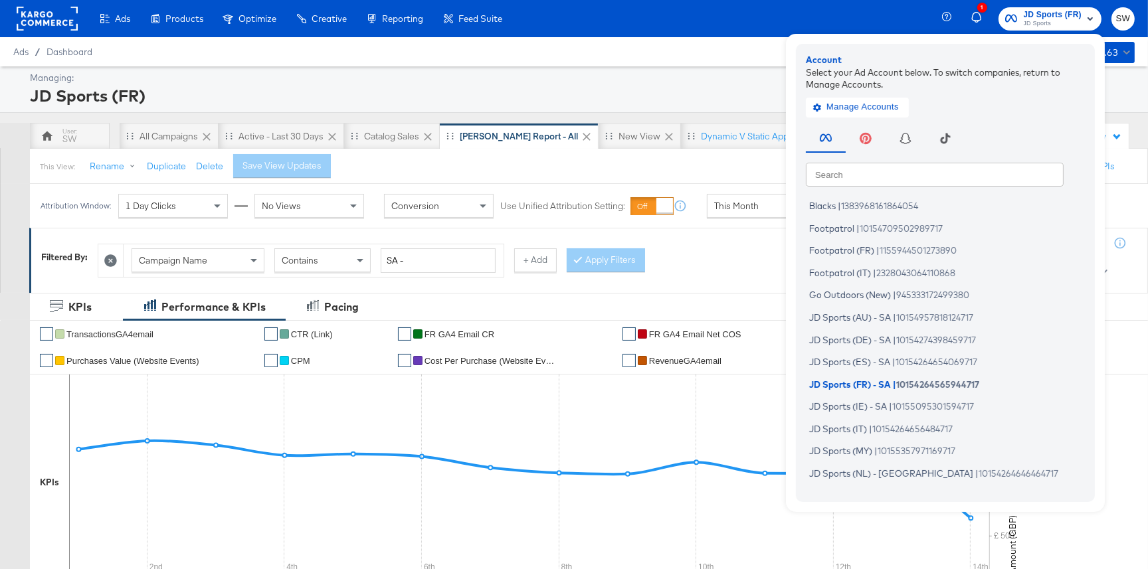
click at [924, 181] on input "text" at bounding box center [935, 174] width 258 height 24
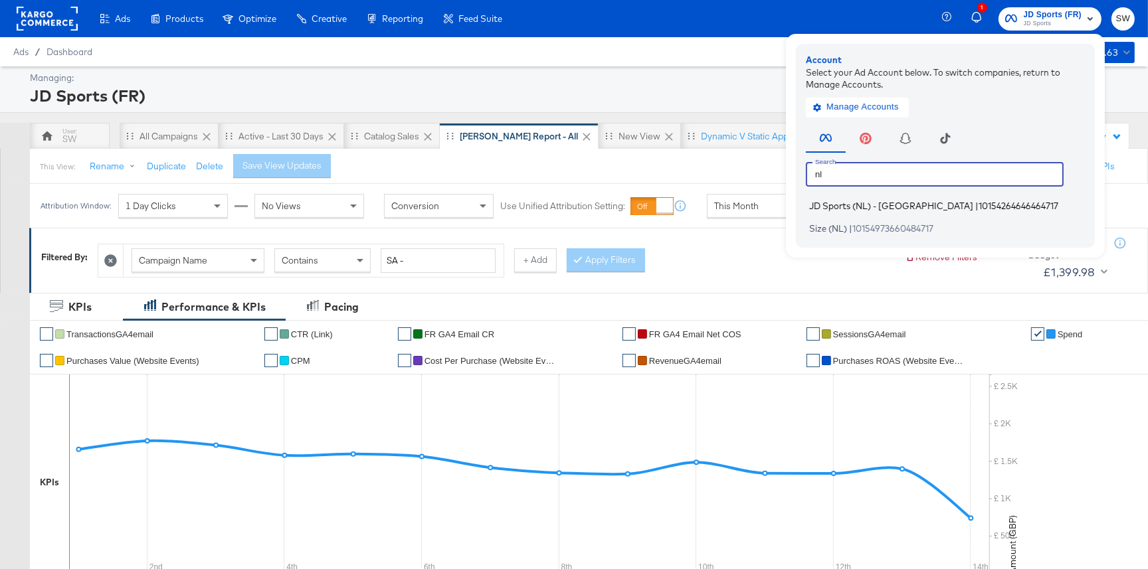
type input "nl"
click at [978, 207] on span "10154264646464717" at bounding box center [1018, 206] width 80 height 11
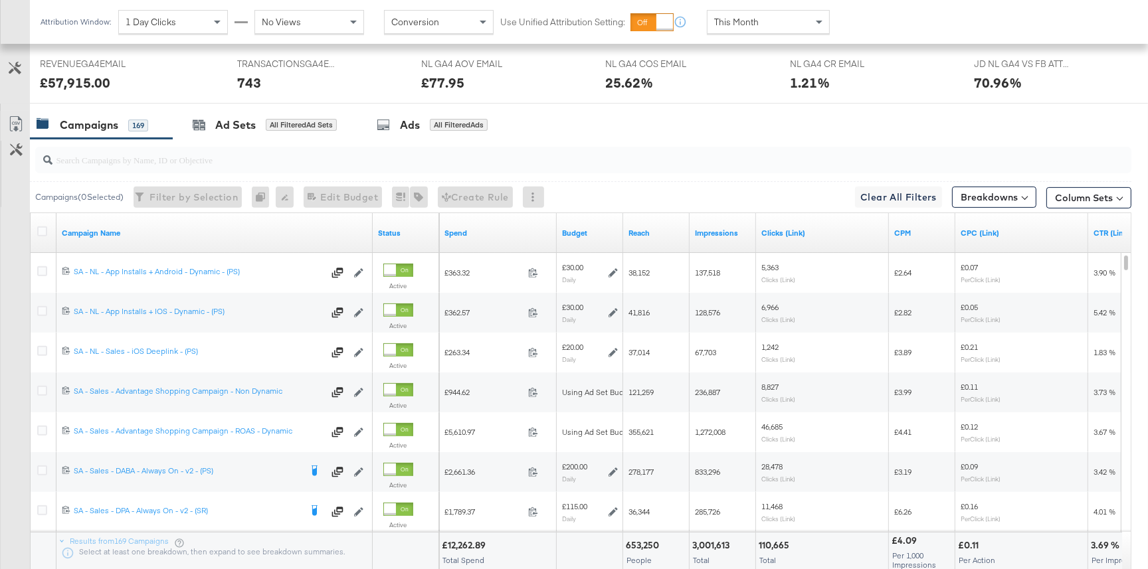
scroll to position [607, 0]
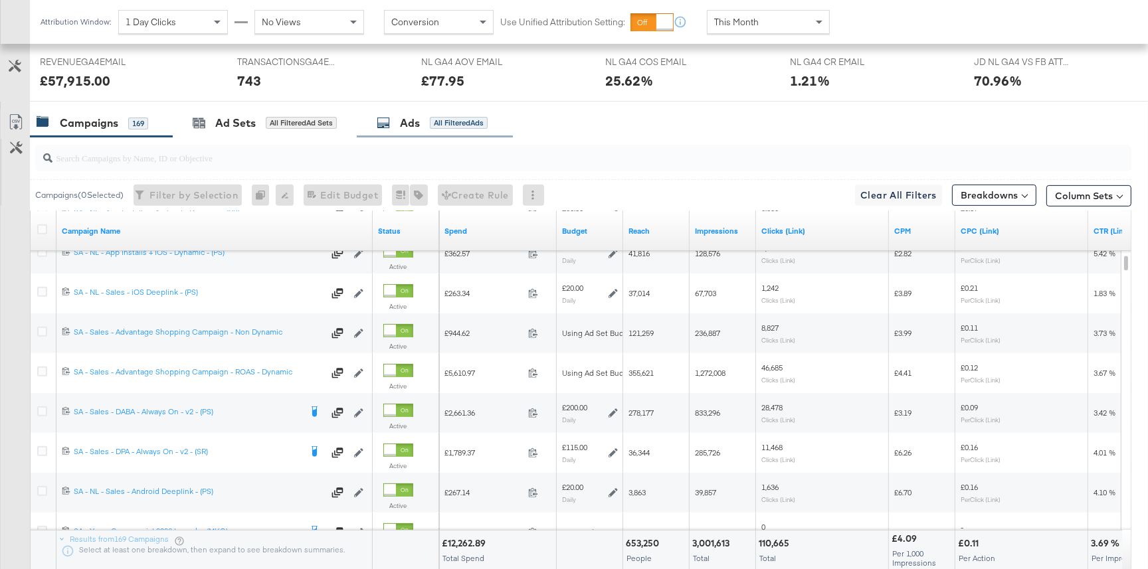
click at [430, 128] on div "Ads All Filtered Ads" at bounding box center [432, 123] width 111 height 15
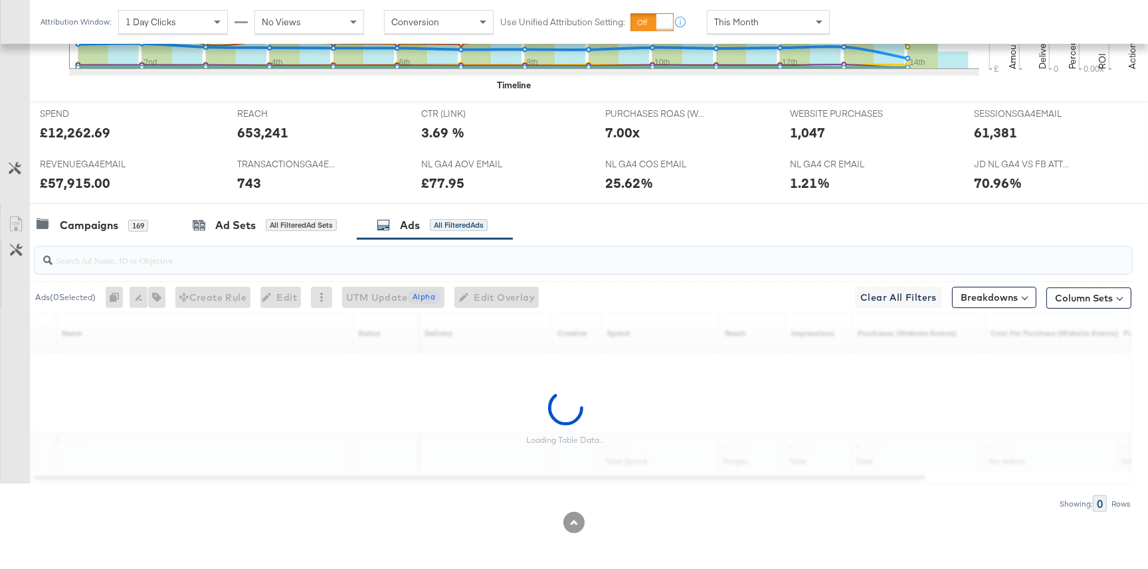
click at [213, 259] on input "search" at bounding box center [541, 255] width 979 height 26
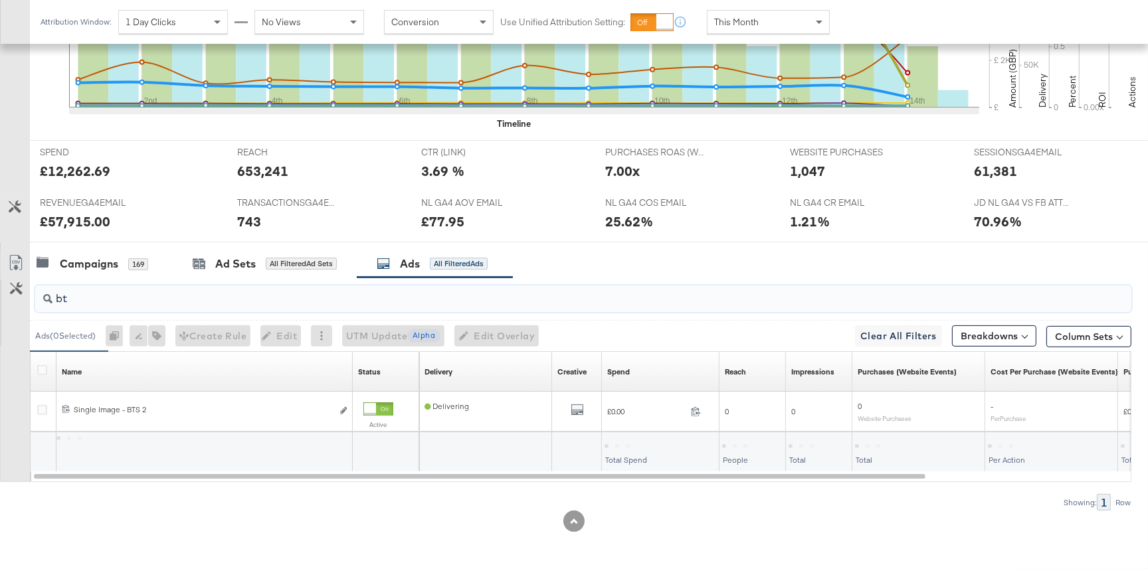
scroll to position [465, 0]
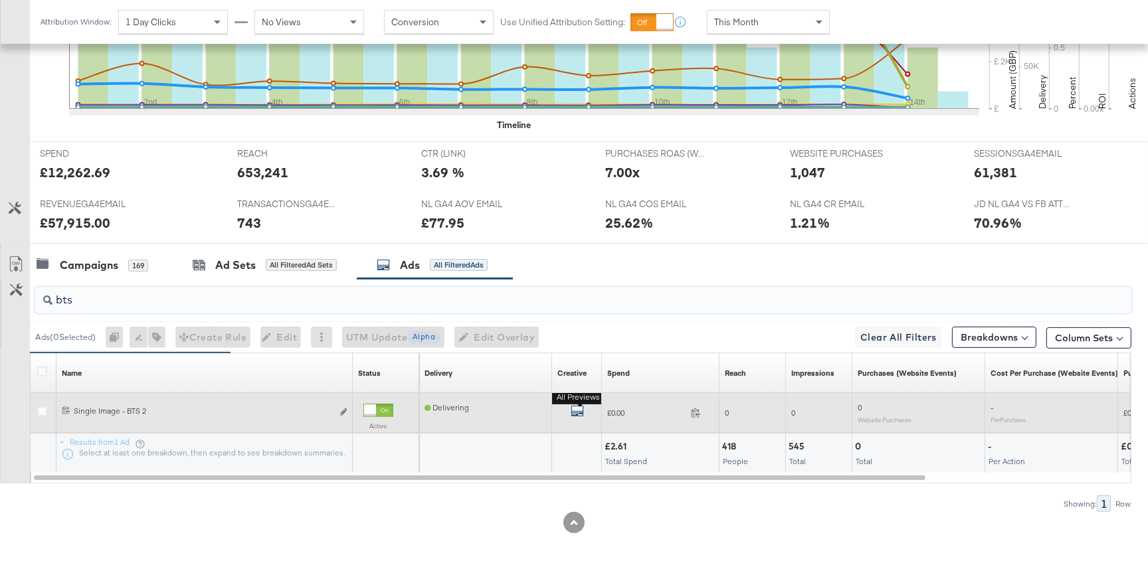
type input "bts"
click at [576, 410] on icon "default" at bounding box center [576, 410] width 13 height 13
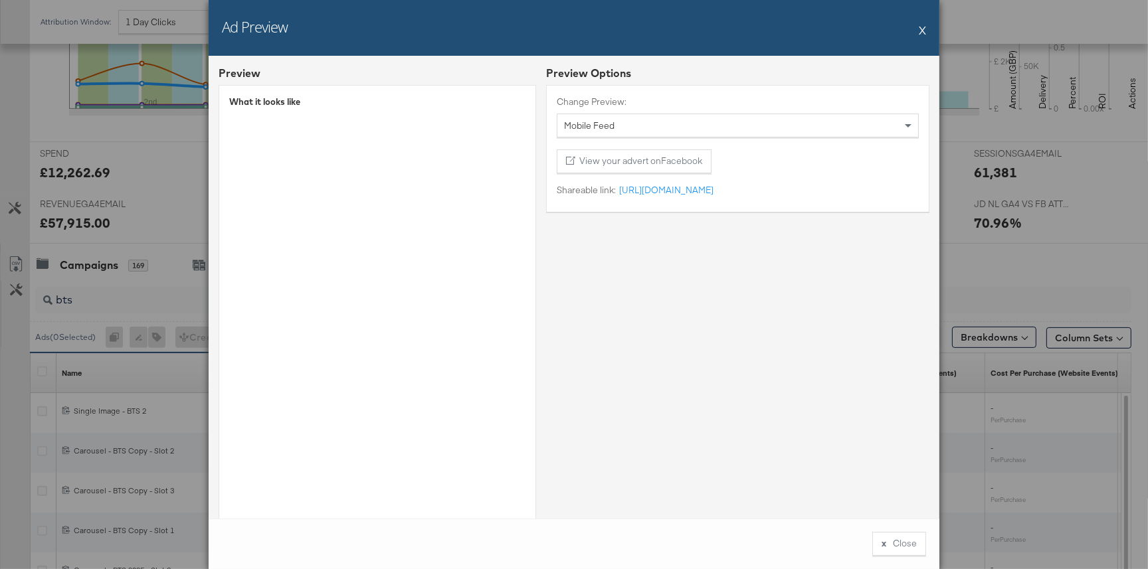
drag, startPoint x: 922, startPoint y: 31, endPoint x: 954, endPoint y: 66, distance: 47.5
click at [922, 31] on button "X" at bounding box center [921, 30] width 7 height 27
